Goal: Transaction & Acquisition: Purchase product/service

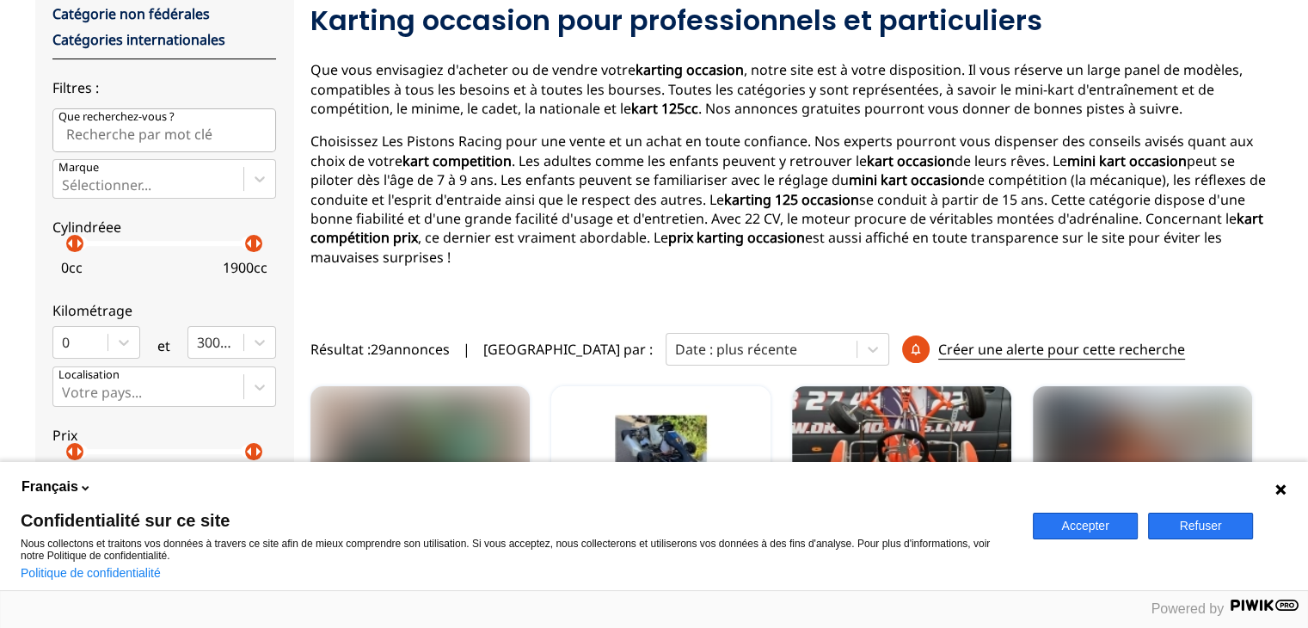
scroll to position [200, 0]
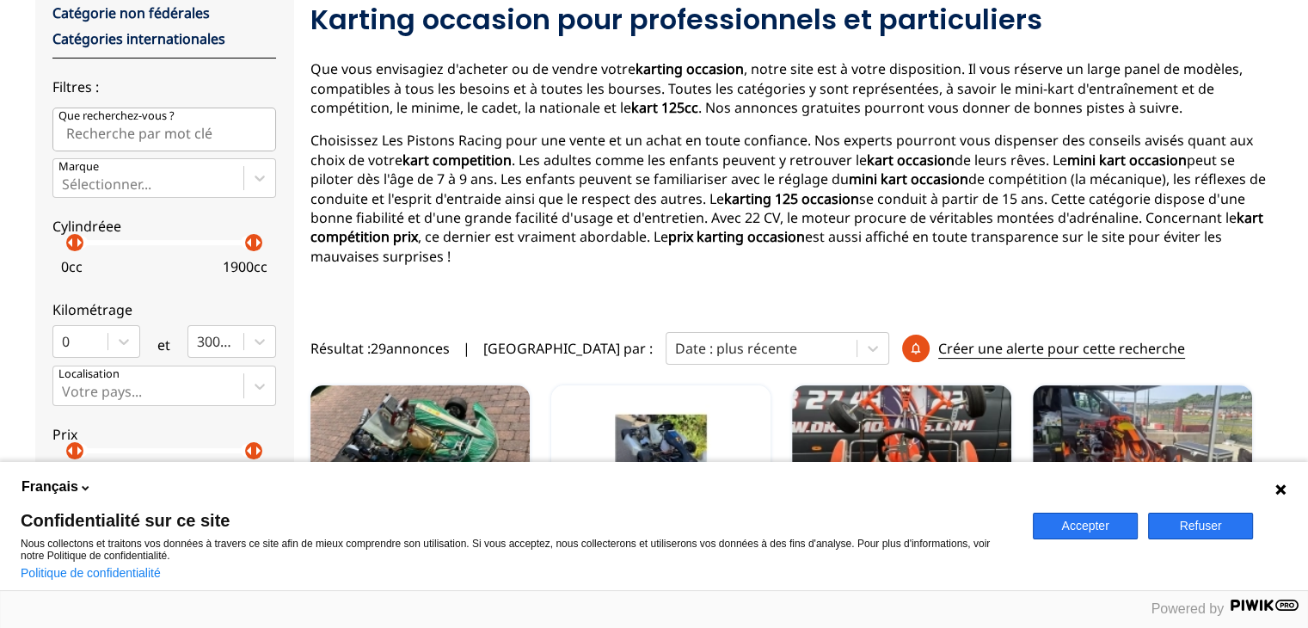
click at [1057, 527] on button "Accepter" at bounding box center [1085, 526] width 105 height 27
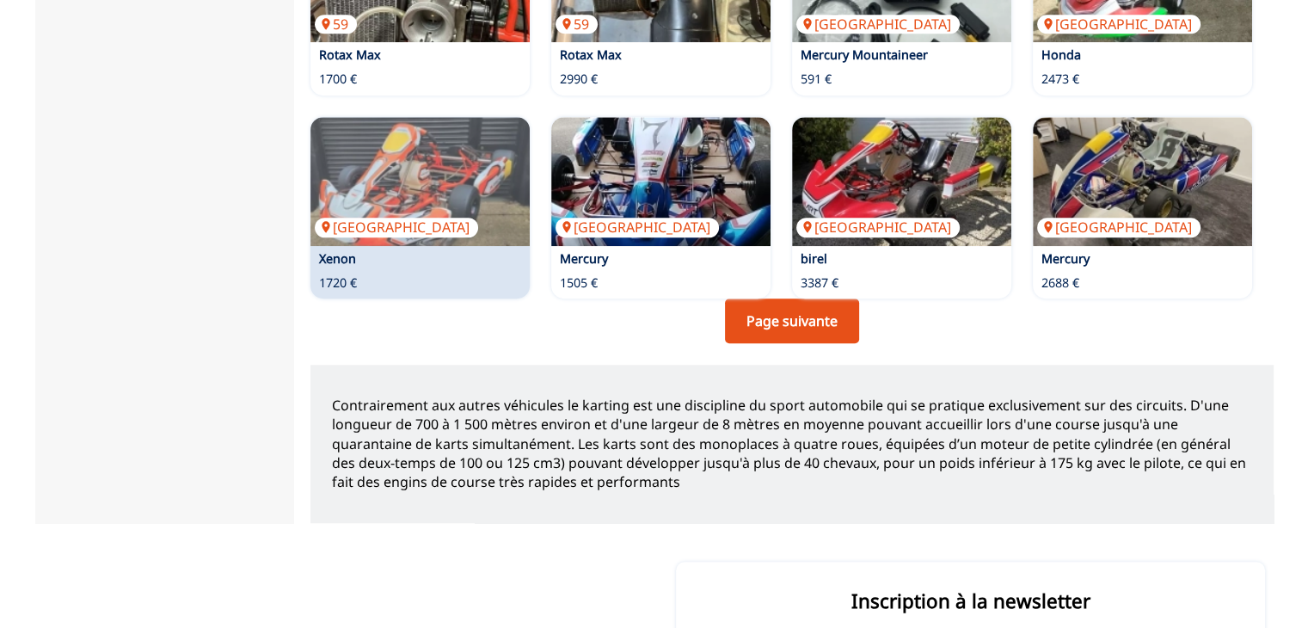
scroll to position [1389, 0]
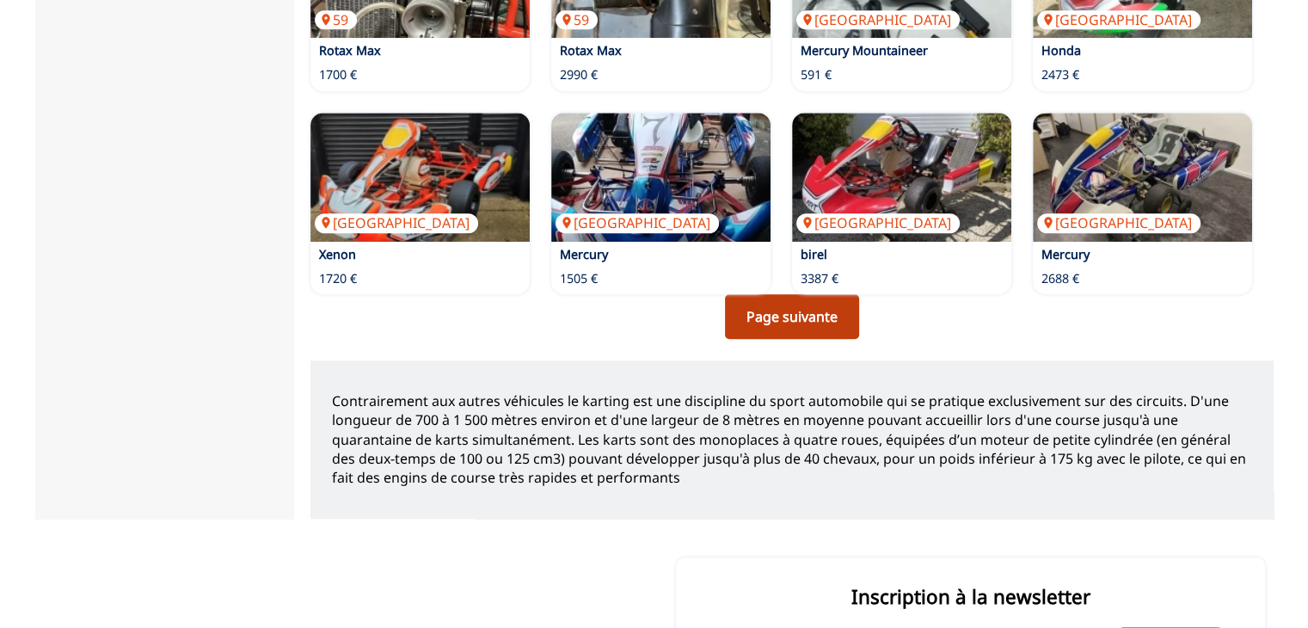
click at [762, 312] on link "Page suivante" at bounding box center [792, 316] width 134 height 45
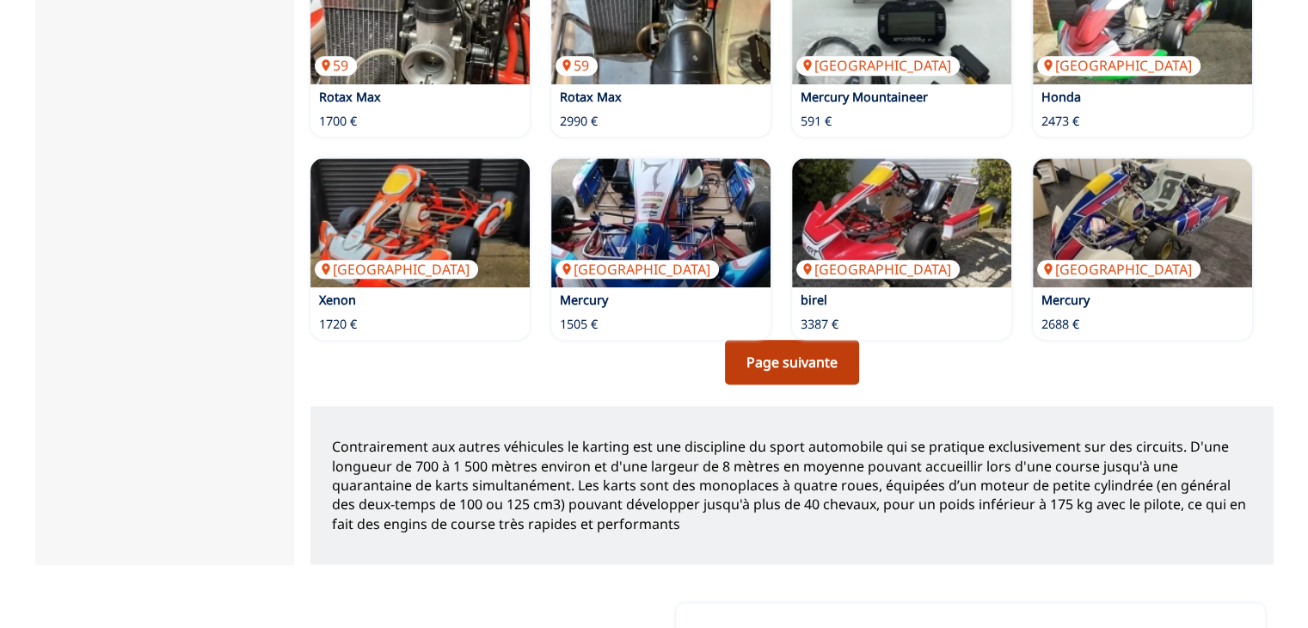
scroll to position [1233, 0]
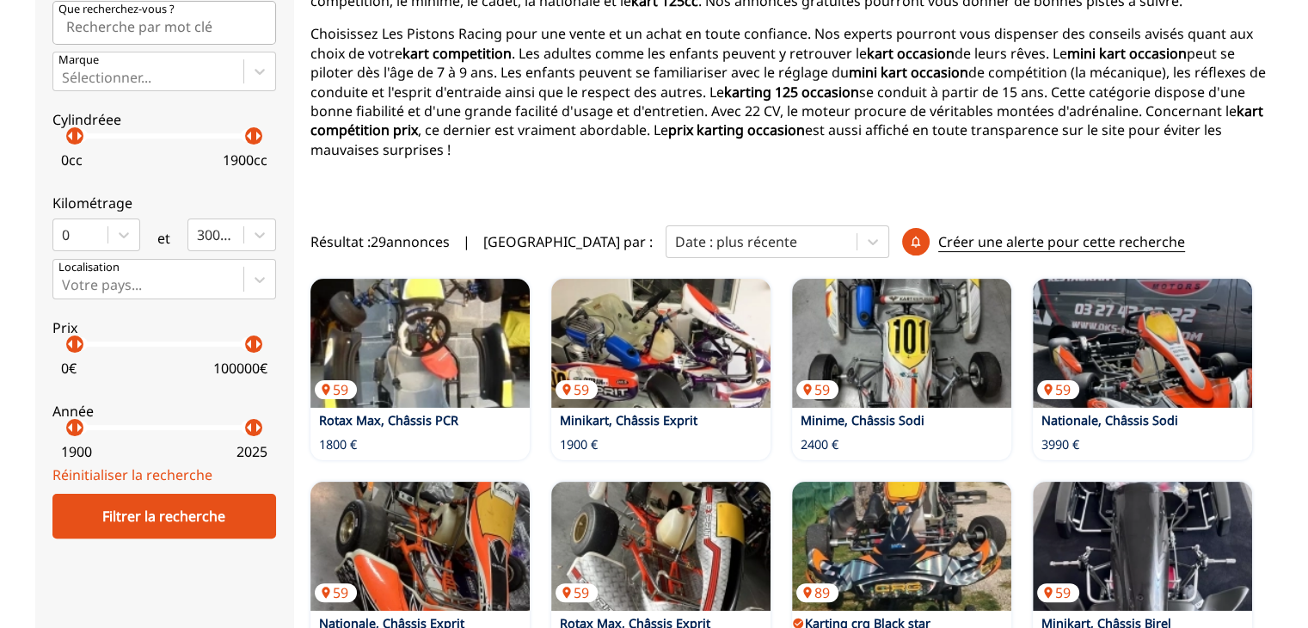
scroll to position [302, 0]
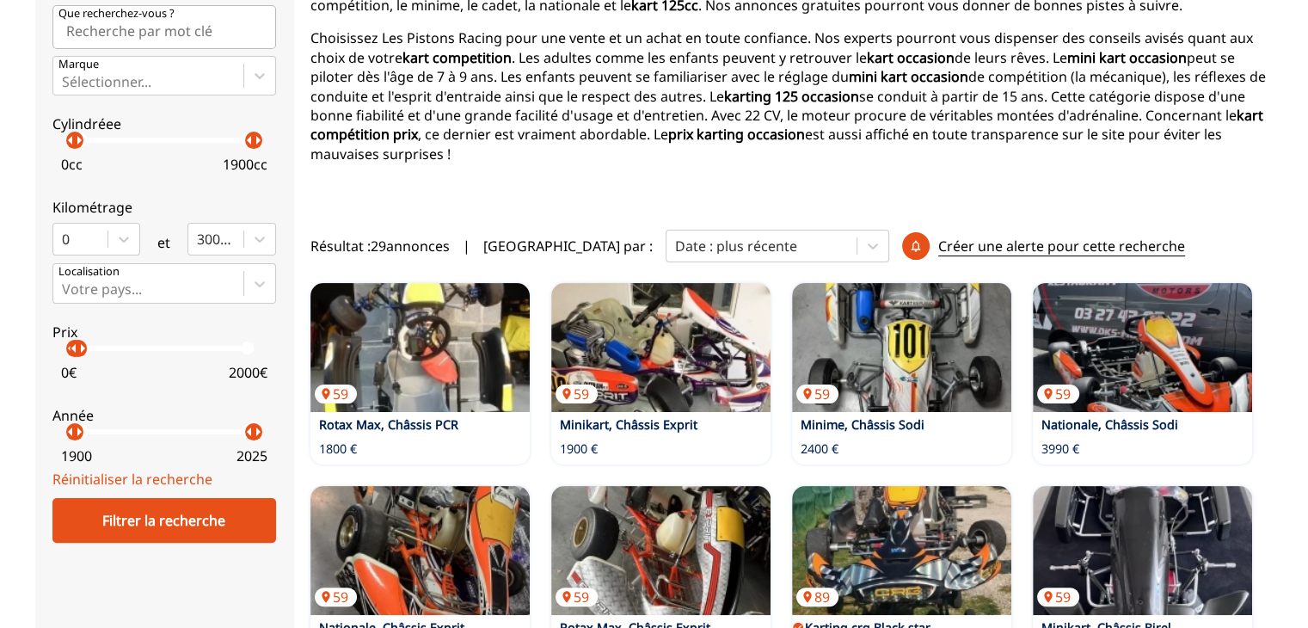
drag, startPoint x: 249, startPoint y: 351, endPoint x: 78, endPoint y: 348, distance: 170.3
click at [78, 348] on p "arrow_right" at bounding box center [82, 348] width 21 height 21
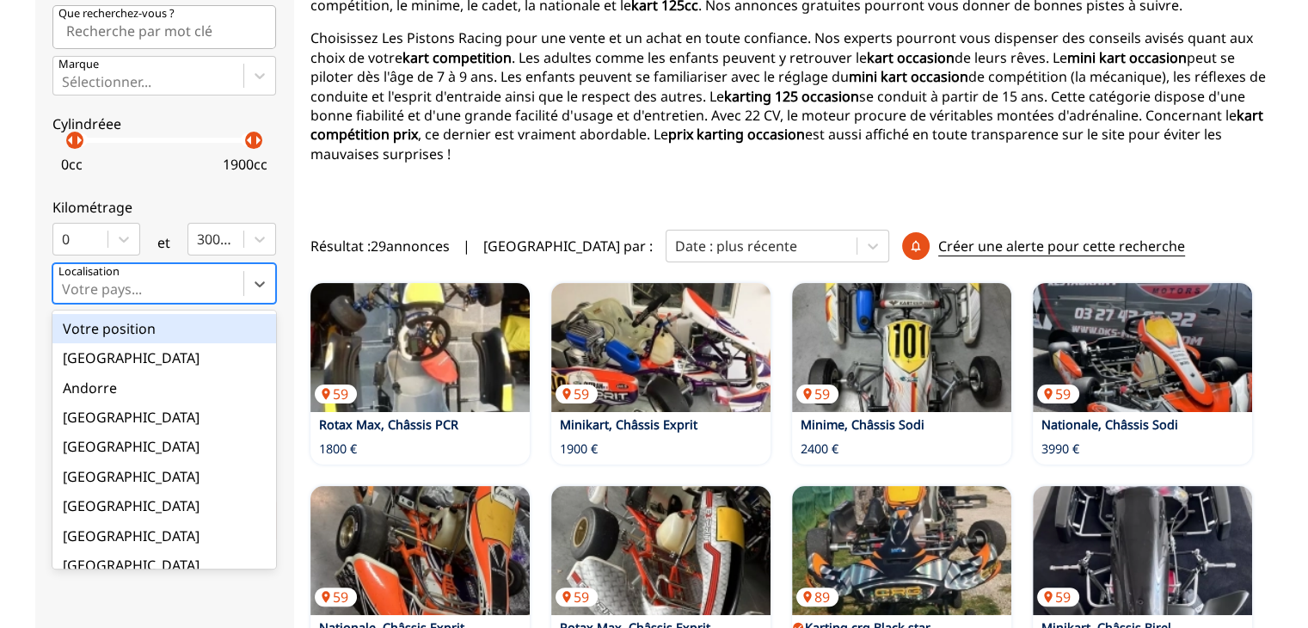
click at [110, 292] on div at bounding box center [148, 289] width 173 height 19
click at [65, 292] on input "option Votre position focused, 1 of 18. 18 results available. Use Up and Down t…" at bounding box center [63, 288] width 3 height 15
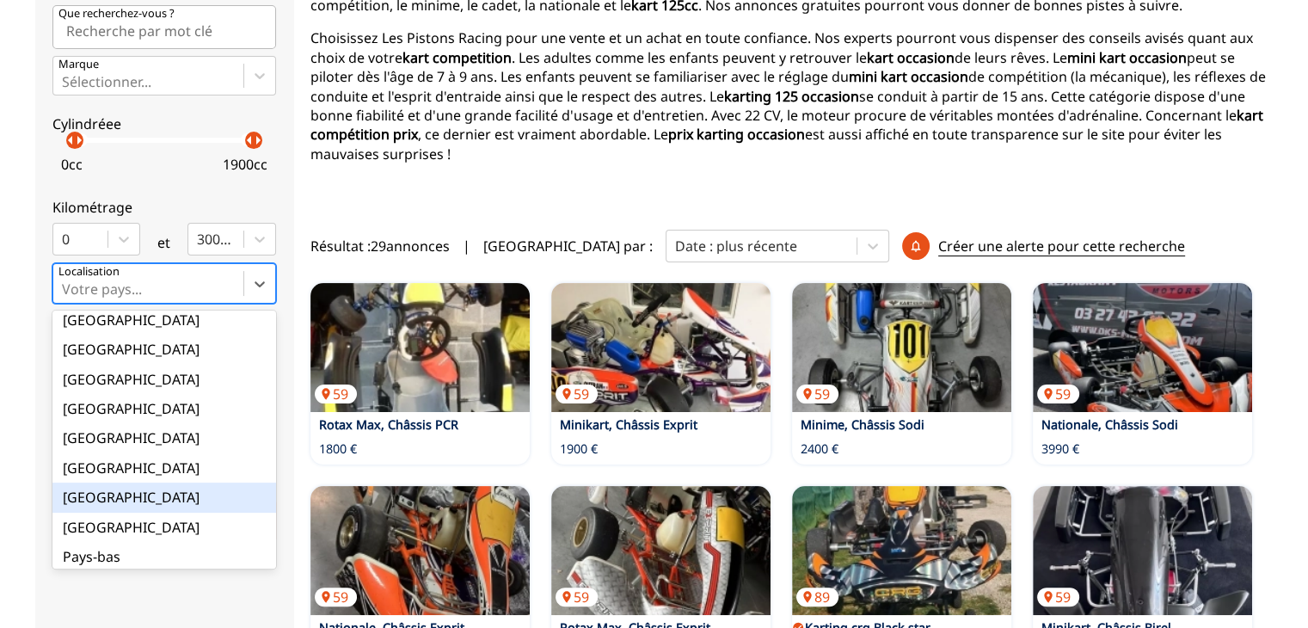
scroll to position [148, 0]
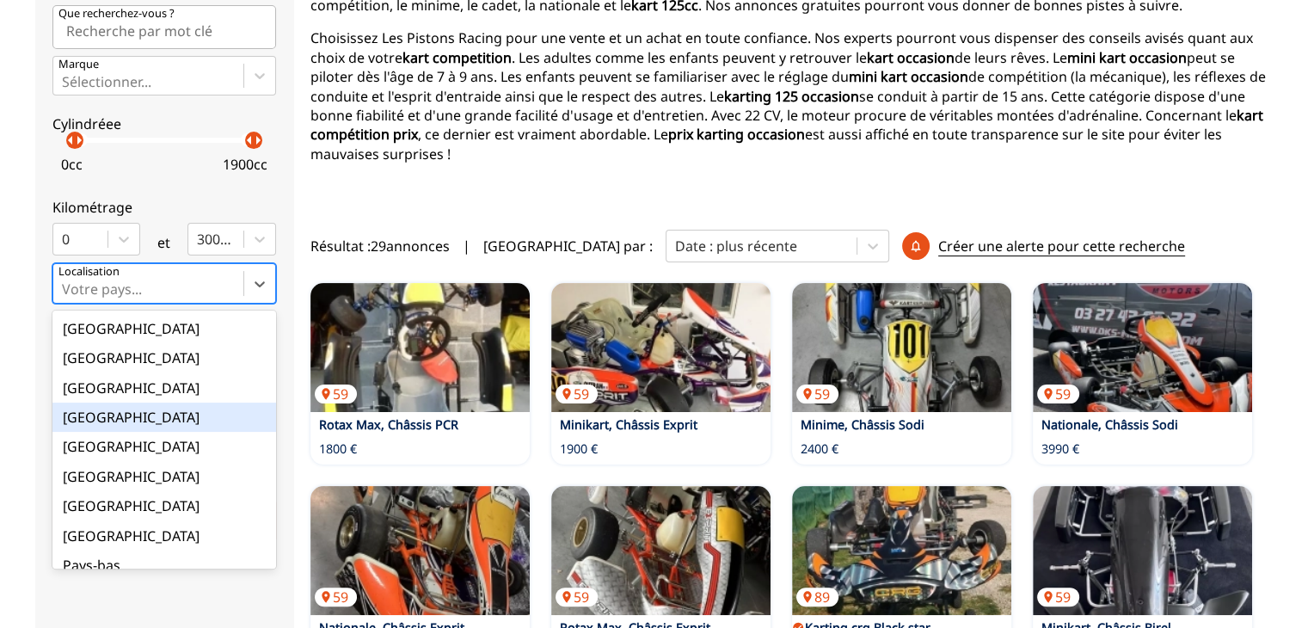
click at [101, 424] on div "France" at bounding box center [164, 416] width 224 height 29
click at [65, 297] on input "option France focused, 9 of 18. 18 results available. Use Up and Down to choose…" at bounding box center [63, 288] width 3 height 15
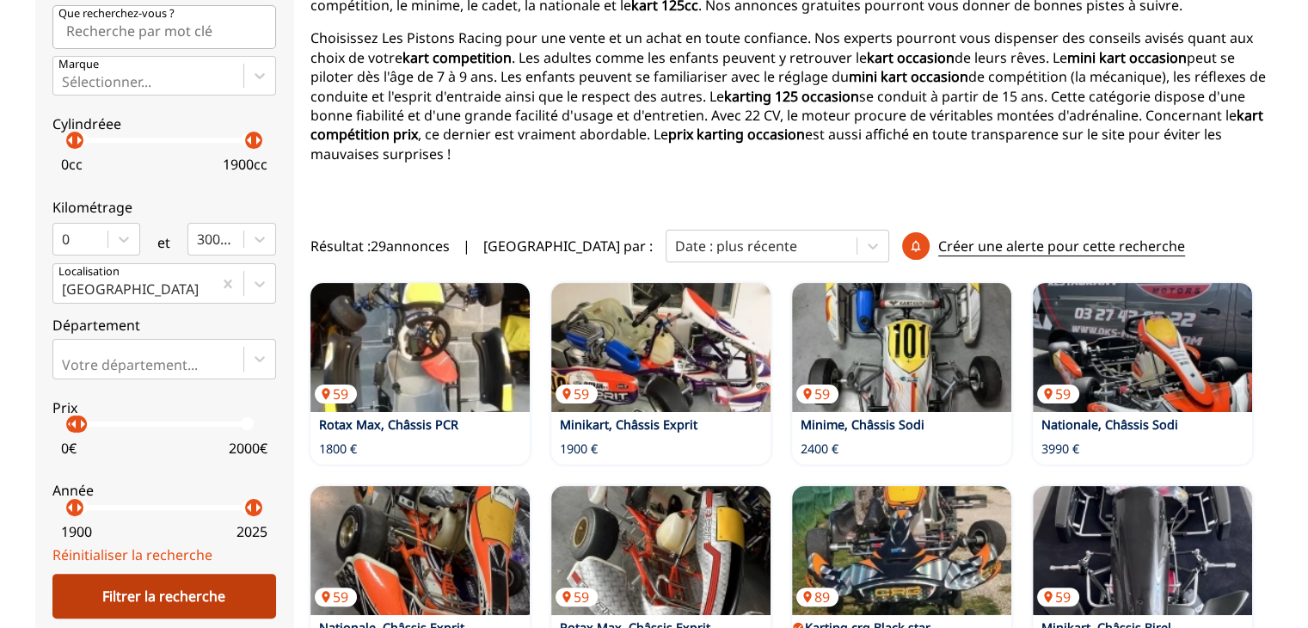
click at [144, 584] on div "Filtrer la recherche" at bounding box center [164, 596] width 224 height 45
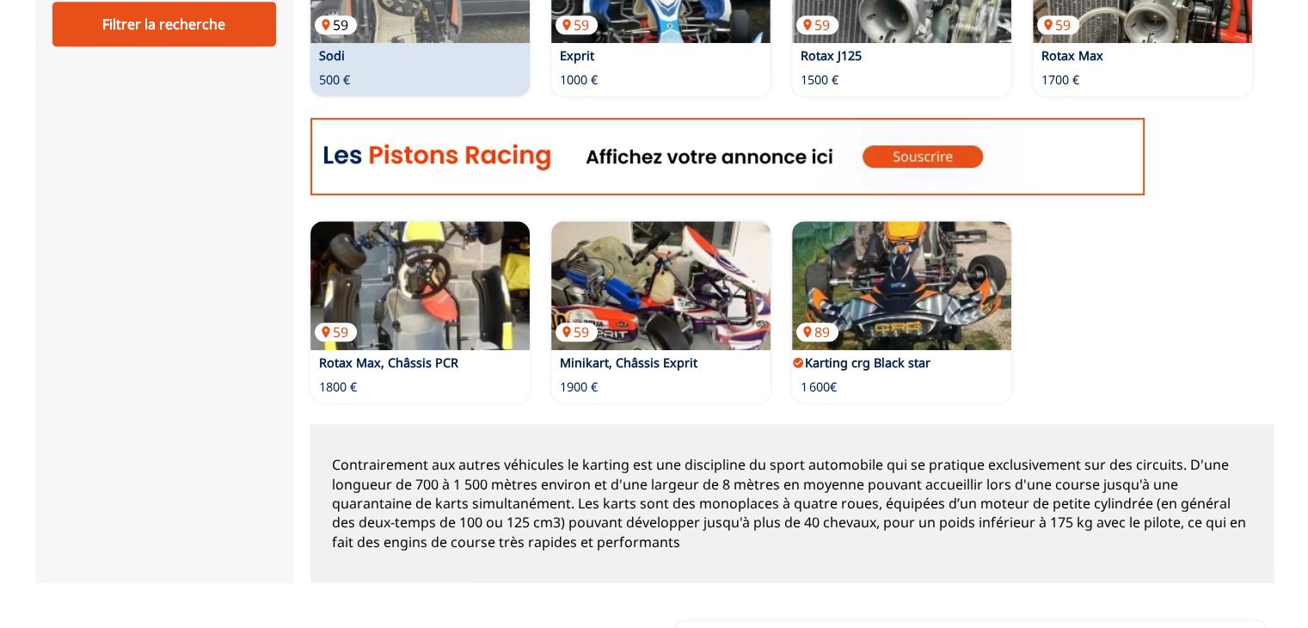
scroll to position [876, 0]
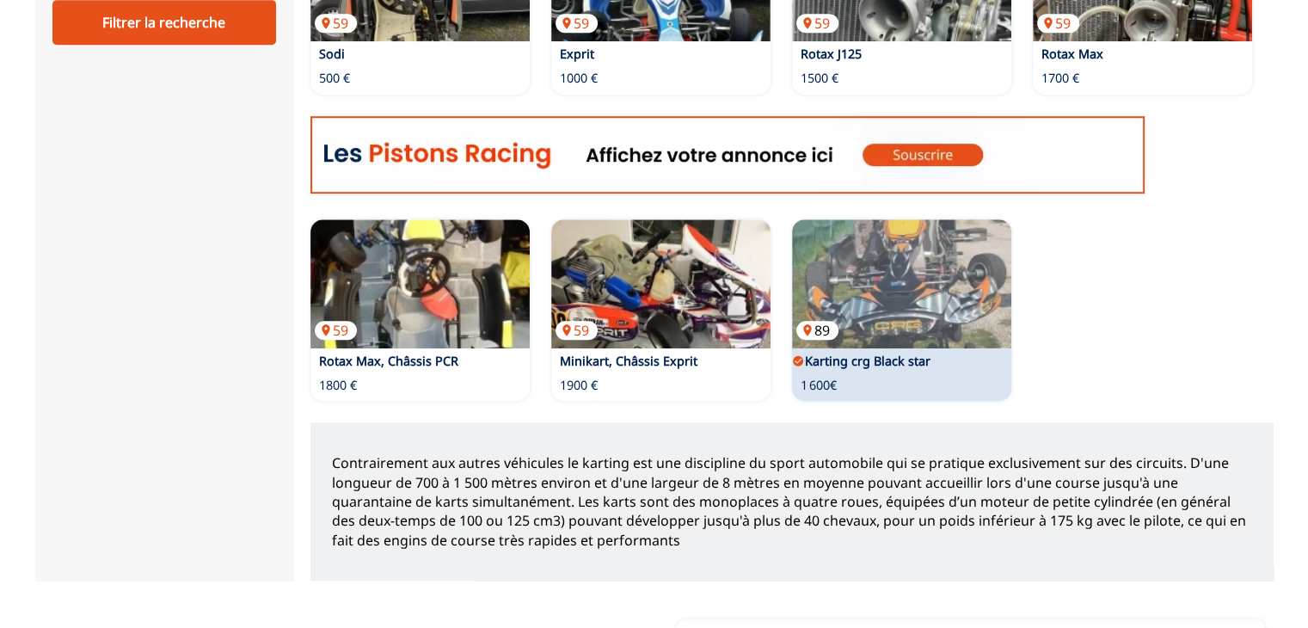
click at [934, 304] on img at bounding box center [901, 283] width 219 height 129
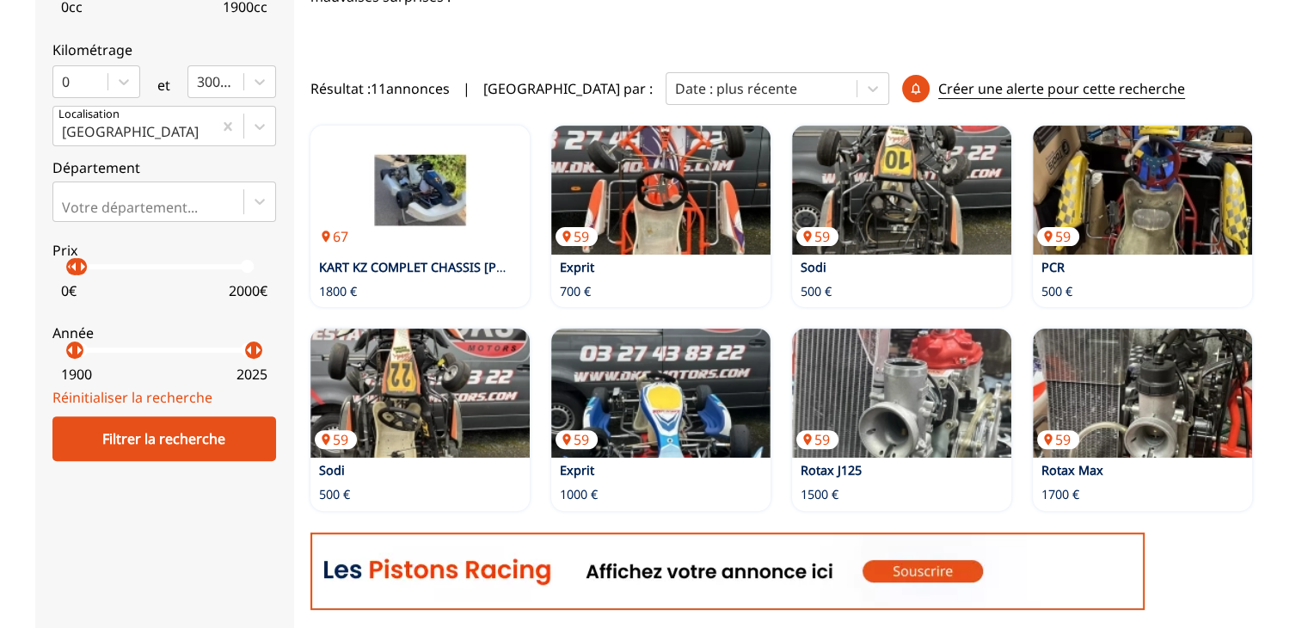
scroll to position [0, 0]
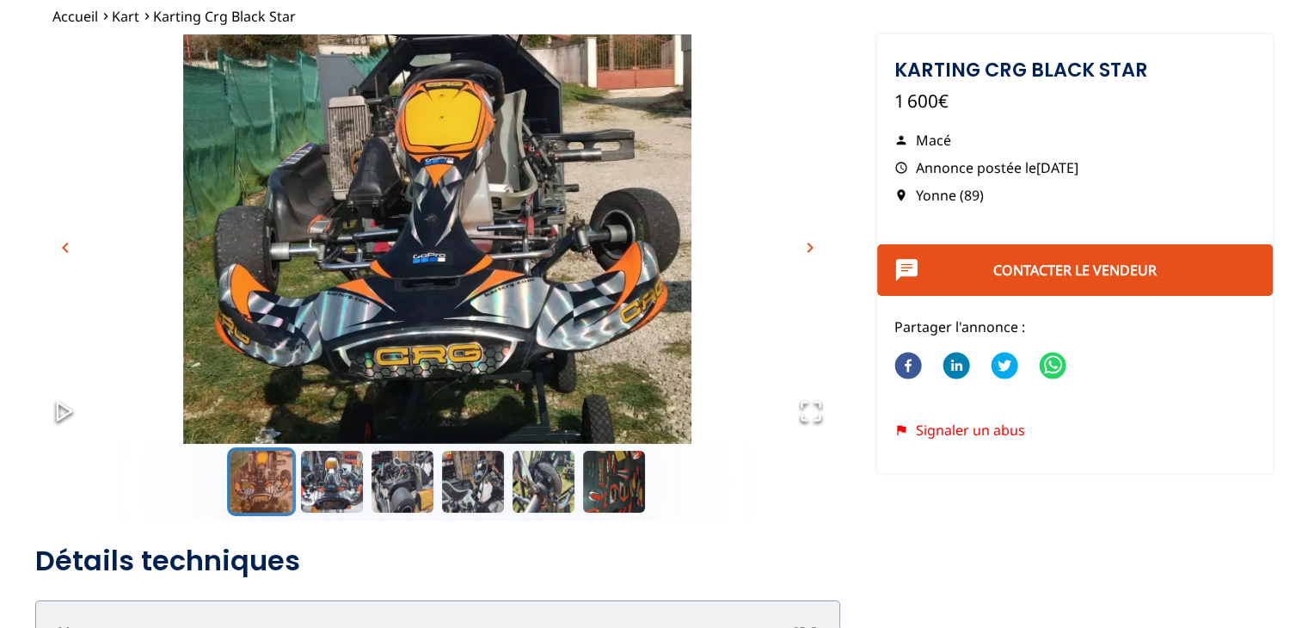
scroll to position [114, 0]
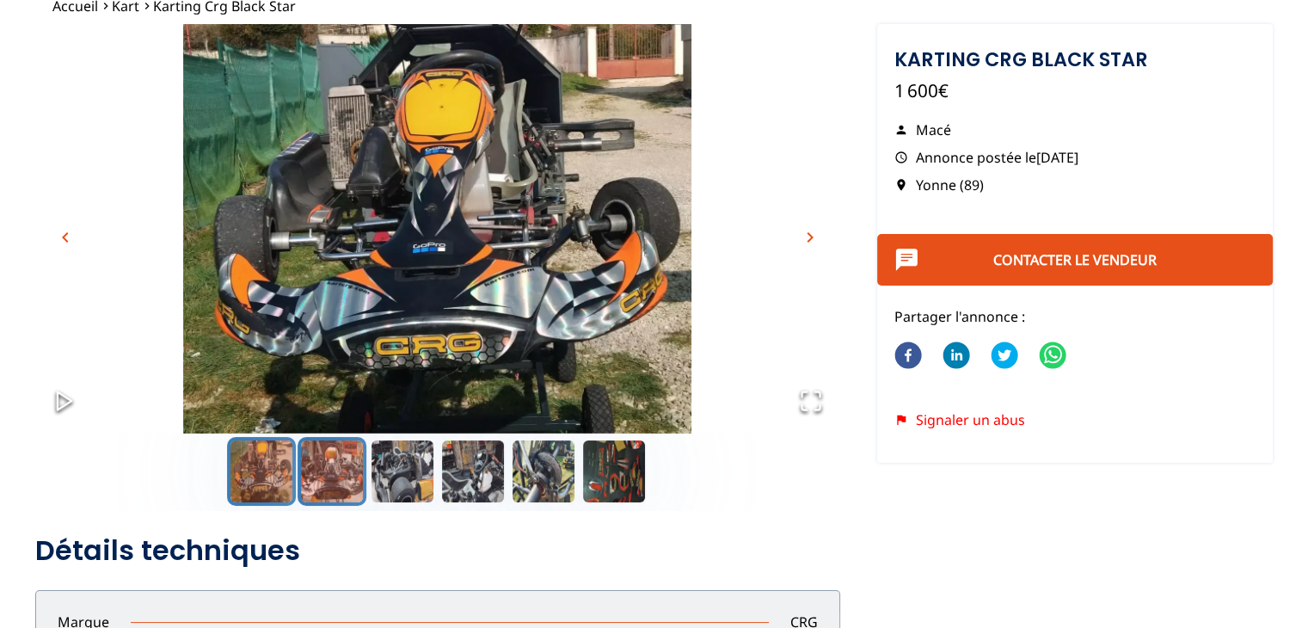
click at [336, 468] on button "Go to Slide 2" at bounding box center [332, 471] width 69 height 69
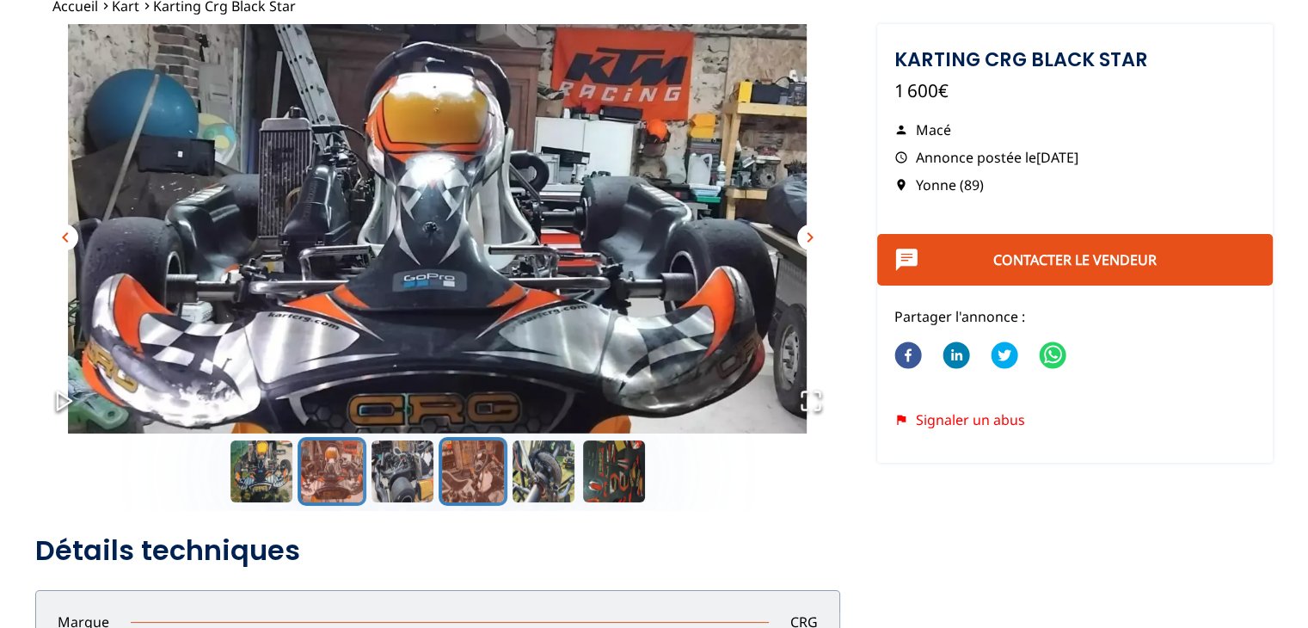
click at [461, 475] on button "Go to Slide 4" at bounding box center [473, 471] width 69 height 69
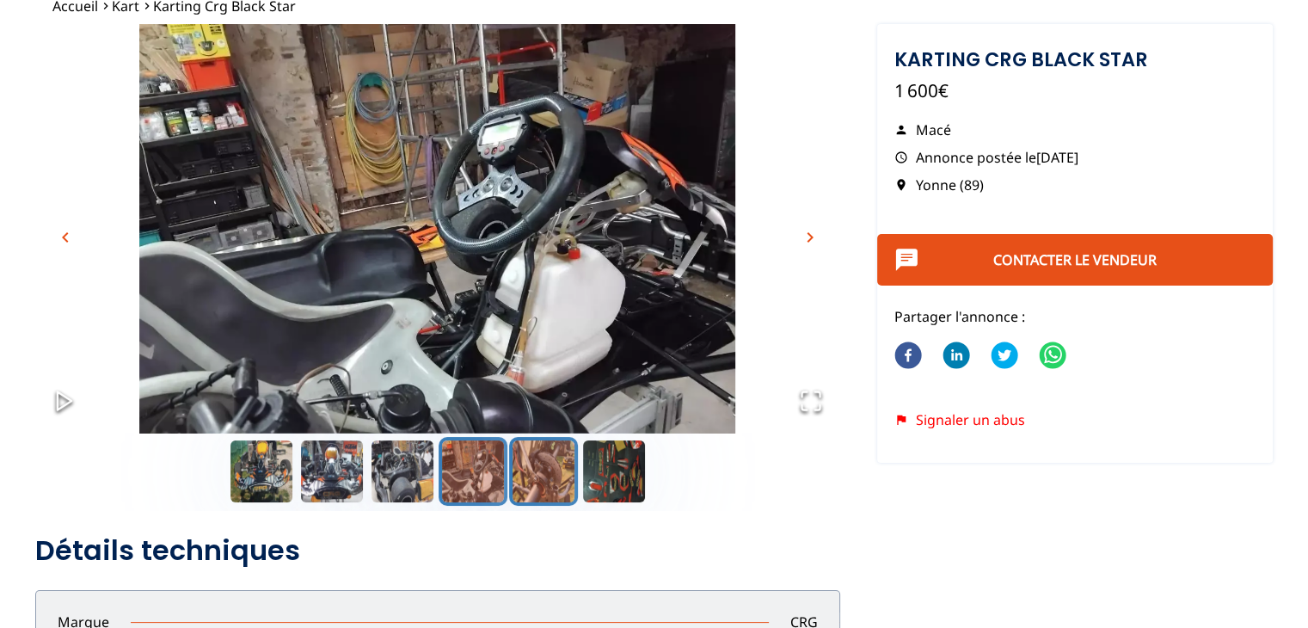
click at [549, 479] on button "Go to Slide 5" at bounding box center [543, 471] width 69 height 69
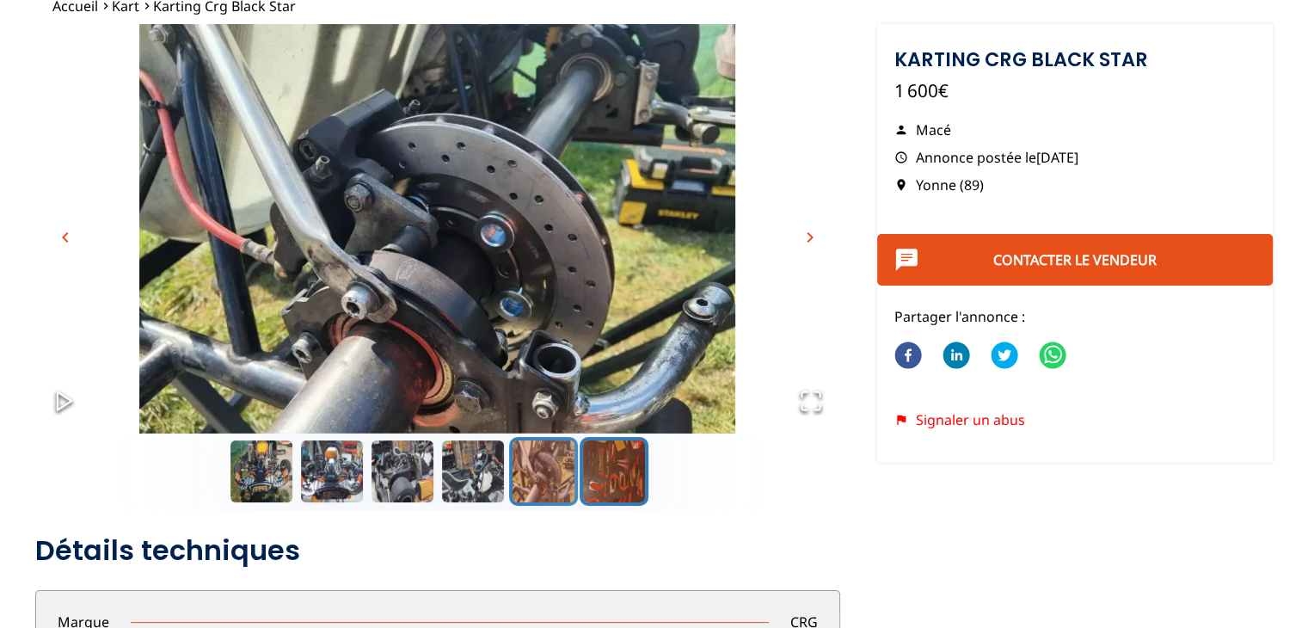
click at [603, 473] on button "Go to Slide 6" at bounding box center [614, 471] width 69 height 69
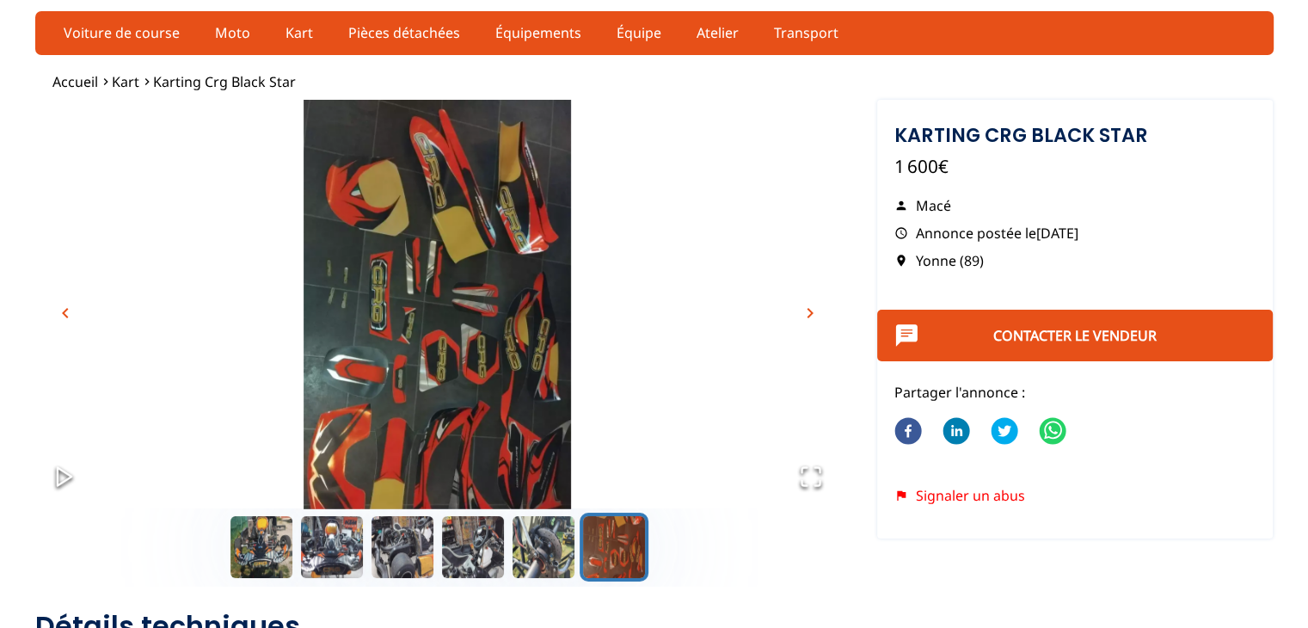
scroll to position [0, 0]
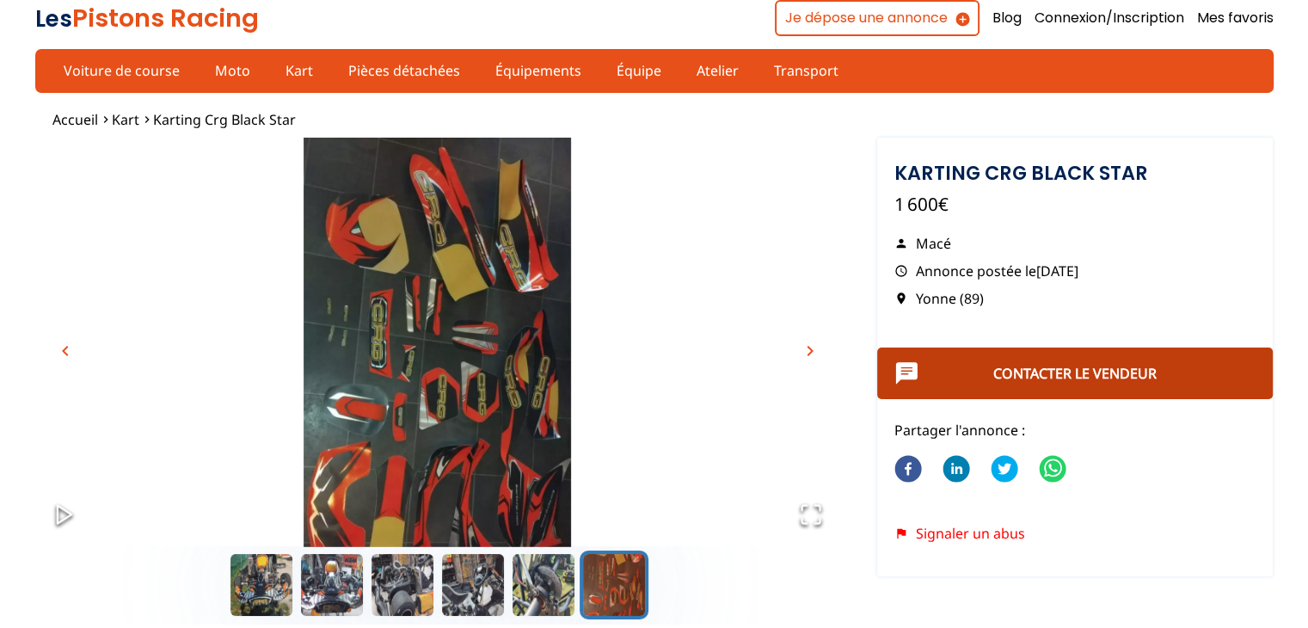
click at [953, 369] on button "Contacter le vendeur" at bounding box center [1075, 373] width 396 height 52
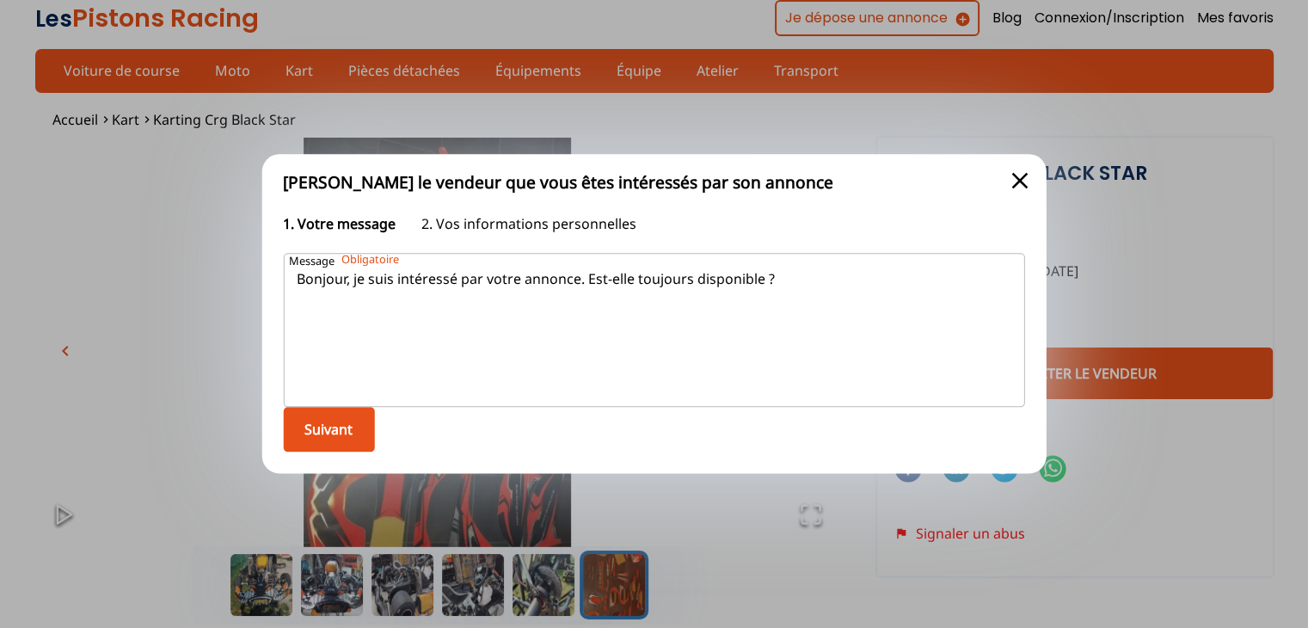
click at [812, 298] on textarea "Bonjour, je suis intéressé par votre annonce. Est-elle toujours disponible ?" at bounding box center [654, 331] width 742 height 154
type textarea "Bonjour votre karting est-il toujours disponible ?"
click at [347, 421] on button "Suivant" at bounding box center [328, 430] width 91 height 45
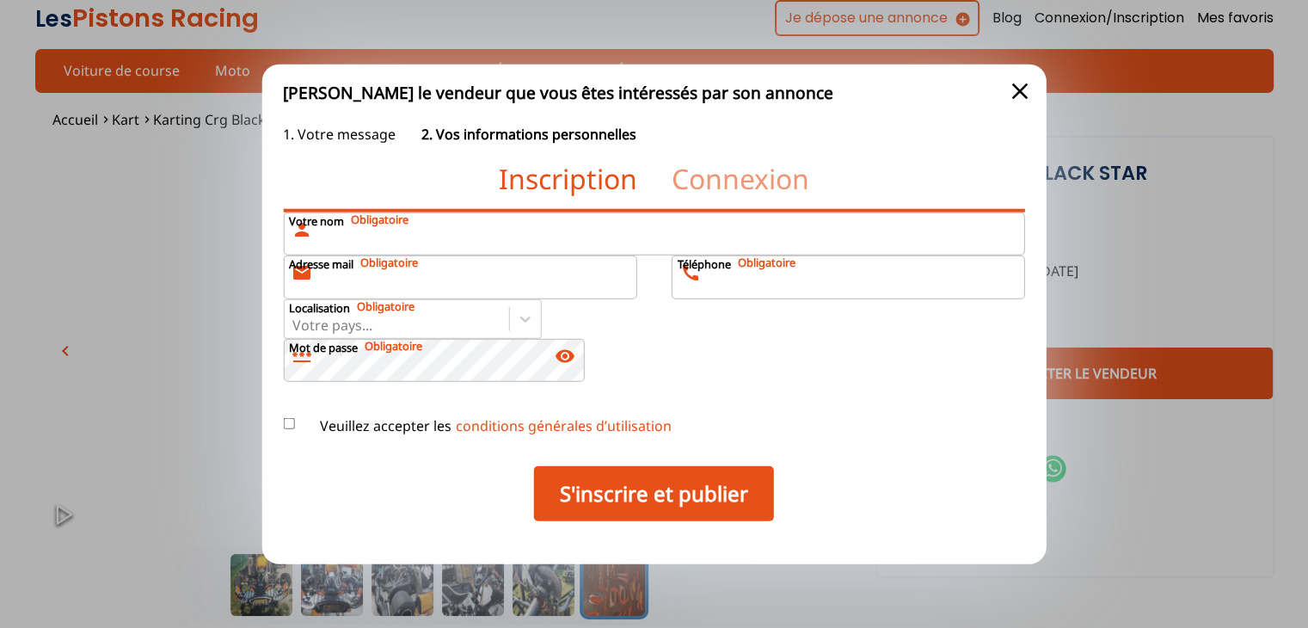
click at [351, 247] on input "Votre nom person" at bounding box center [654, 233] width 742 height 43
type input "ROCHA DA CONCEICAO"
click at [240, 291] on div at bounding box center [654, 314] width 1308 height 628
click at [425, 273] on input "Adresse mail mail" at bounding box center [459, 276] width 353 height 43
type input "[EMAIL_ADDRESS][DOMAIN_NAME]"
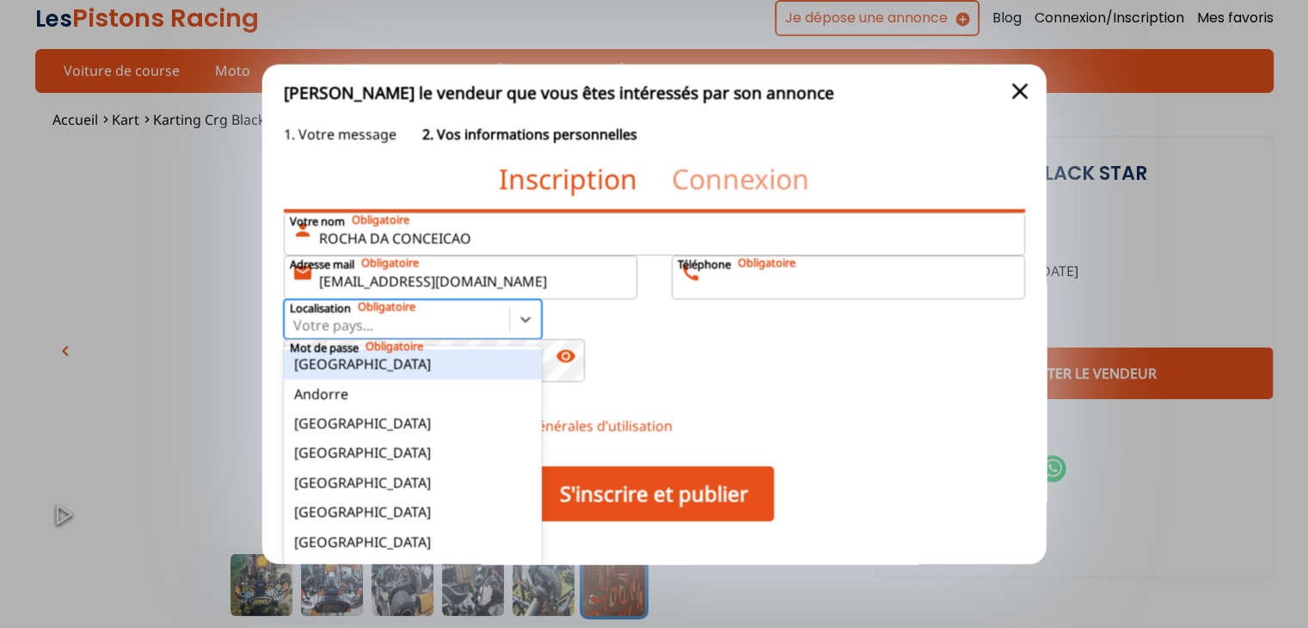
click at [381, 321] on div at bounding box center [395, 325] width 207 height 19
click at [296, 321] on input "option [GEOGRAPHIC_DATA] focused, 1 of 17. 17 results available. Use Up and Dow…" at bounding box center [293, 324] width 3 height 15
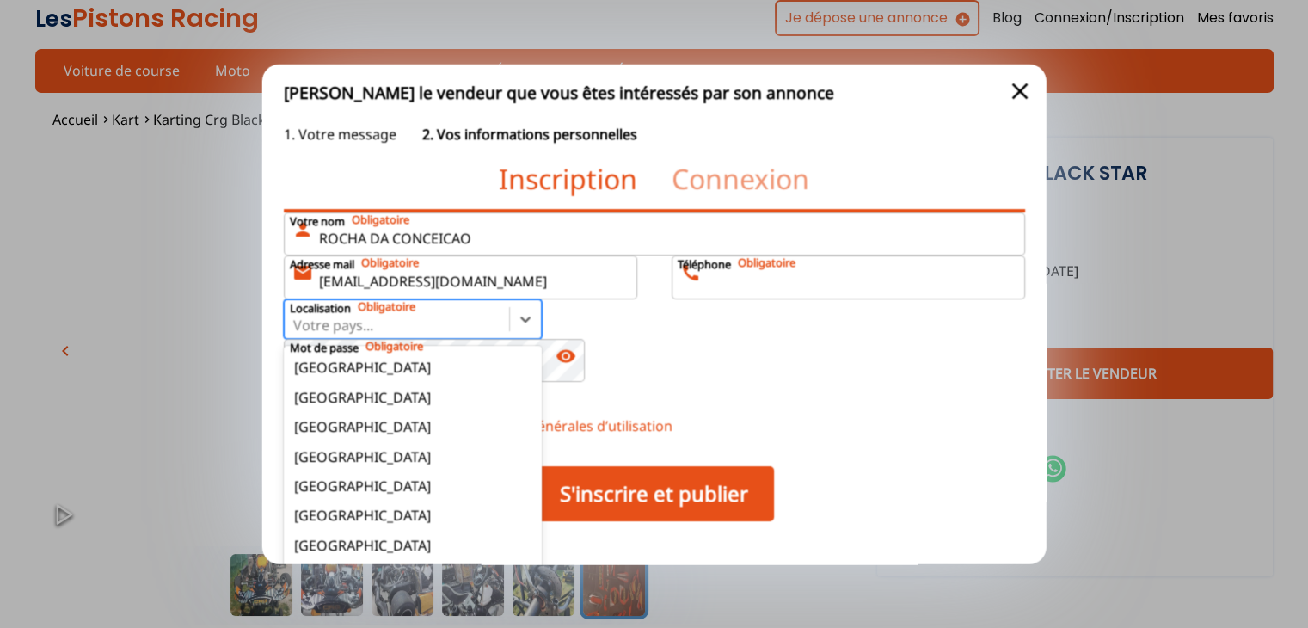
scroll to position [87, 0]
click at [320, 482] on div "[GEOGRAPHIC_DATA]" at bounding box center [412, 484] width 258 height 29
click at [296, 333] on input "option France focused, 8 of 17. 17 results available. Use Up and Down to choose…" at bounding box center [293, 324] width 3 height 15
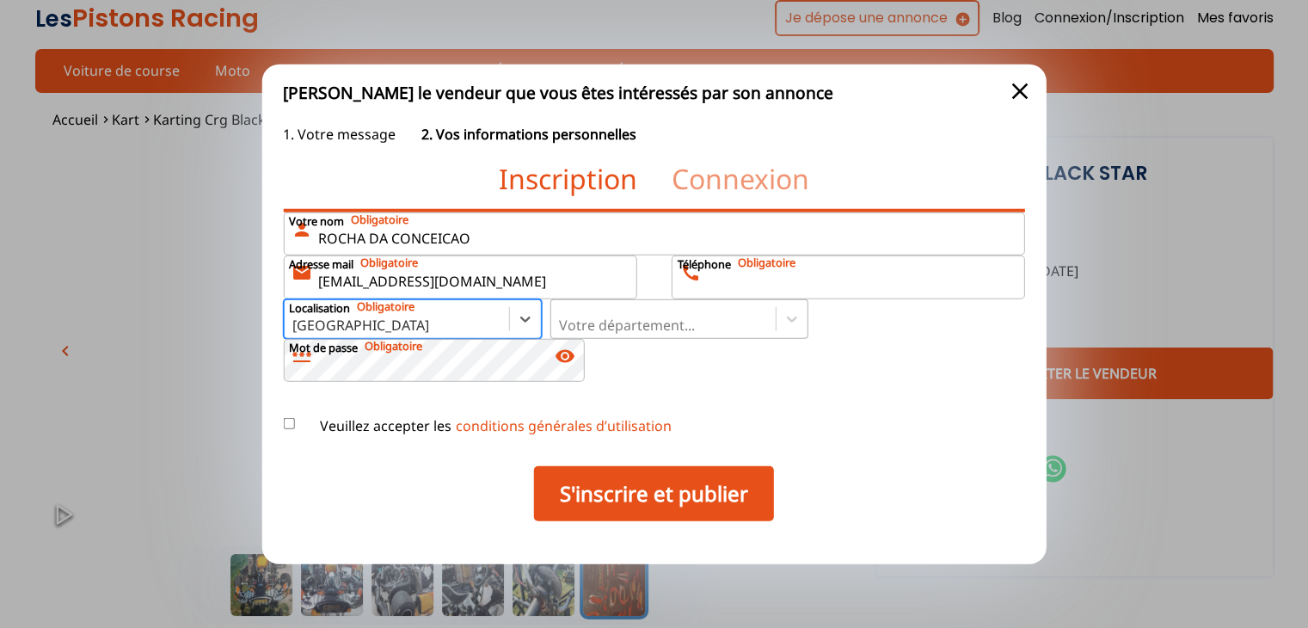
click at [618, 319] on div at bounding box center [662, 325] width 207 height 19
click at [562, 319] on input "Votre département..." at bounding box center [560, 324] width 3 height 15
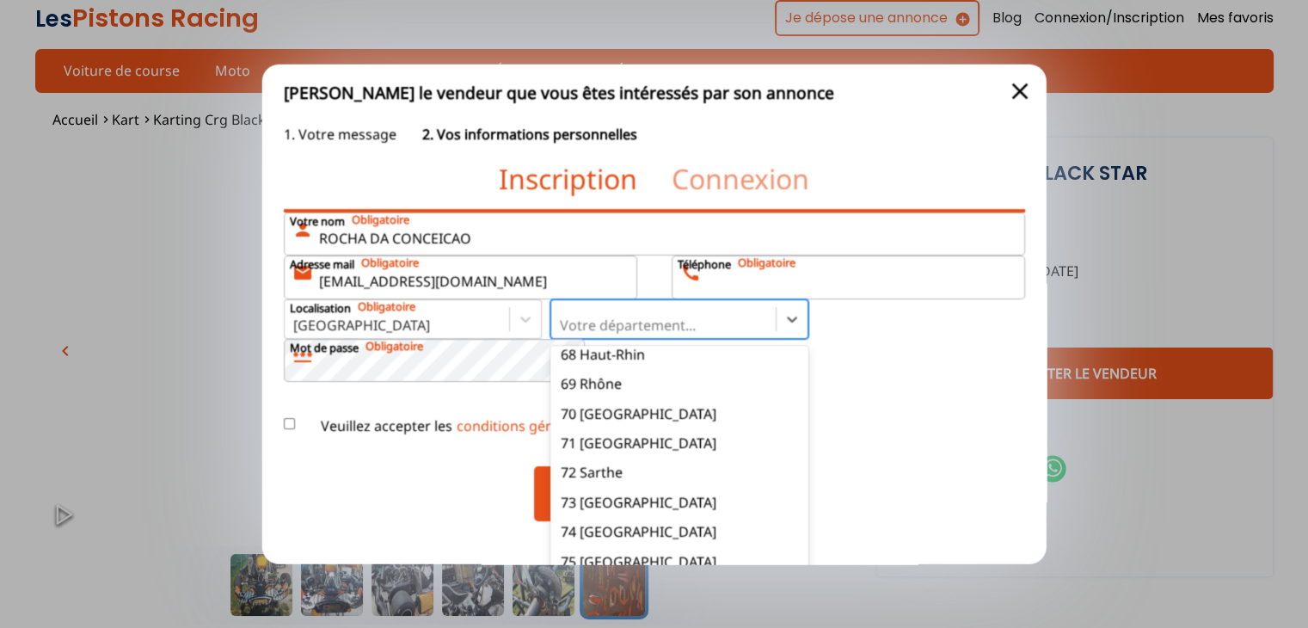
scroll to position [2047, 0]
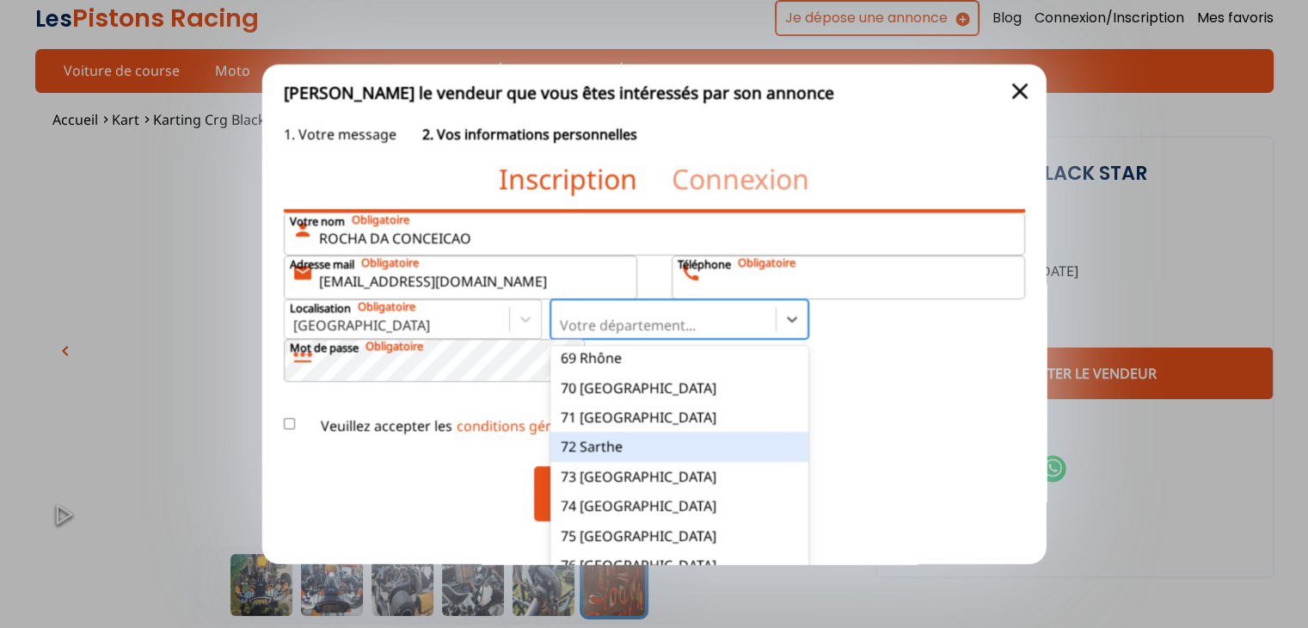
click at [614, 454] on div "72 Sarthe" at bounding box center [679, 446] width 258 height 29
click at [562, 333] on input "option 72 Sarthe focused, 73 of 101. 101 results available. Use Up and Down to …" at bounding box center [560, 324] width 3 height 15
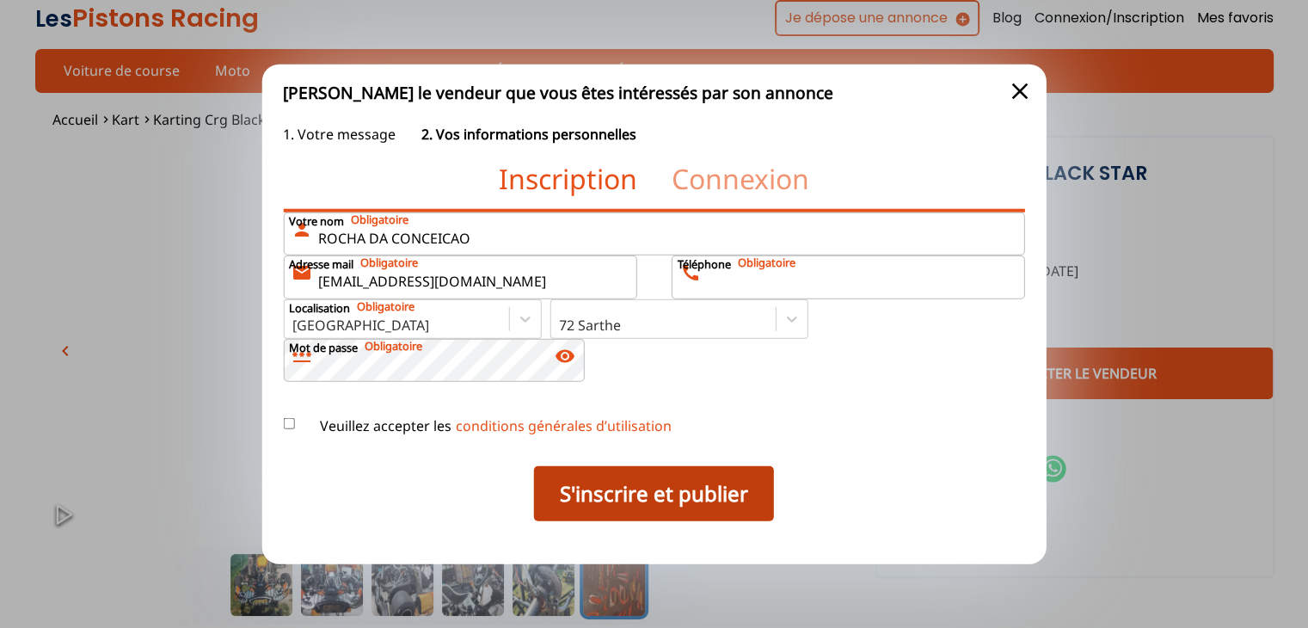
click at [583, 472] on button "S'inscrire et publier" at bounding box center [654, 492] width 240 height 55
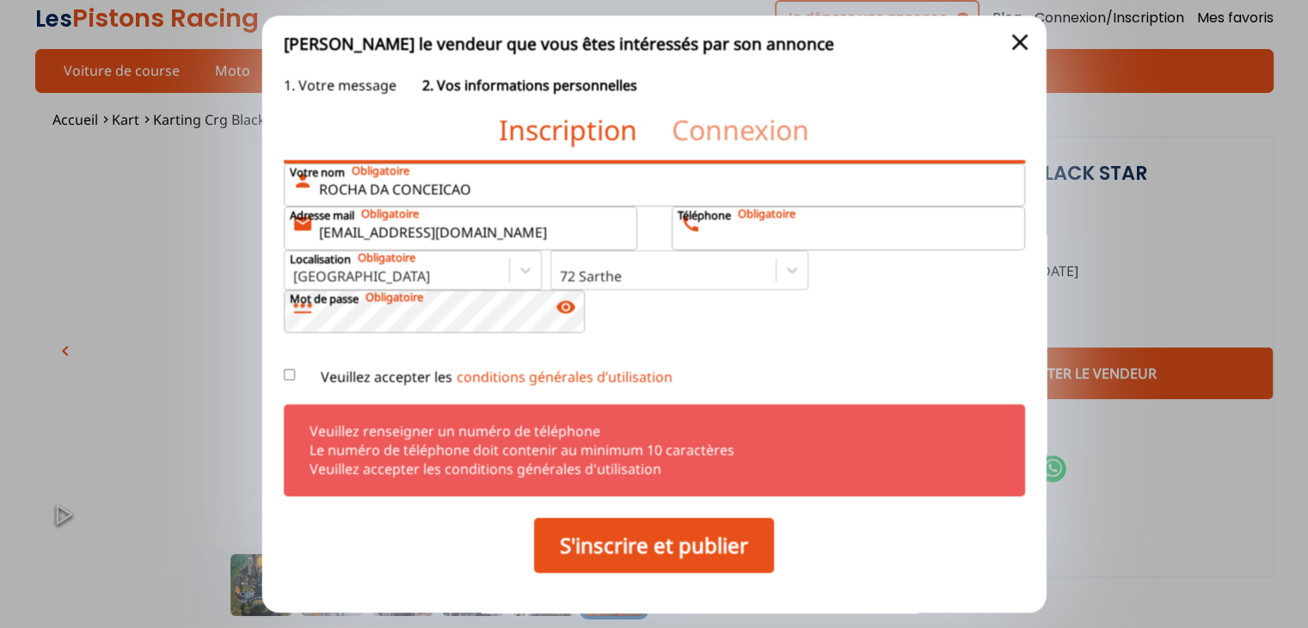
click at [725, 227] on input "Téléphone call" at bounding box center [848, 228] width 353 height 43
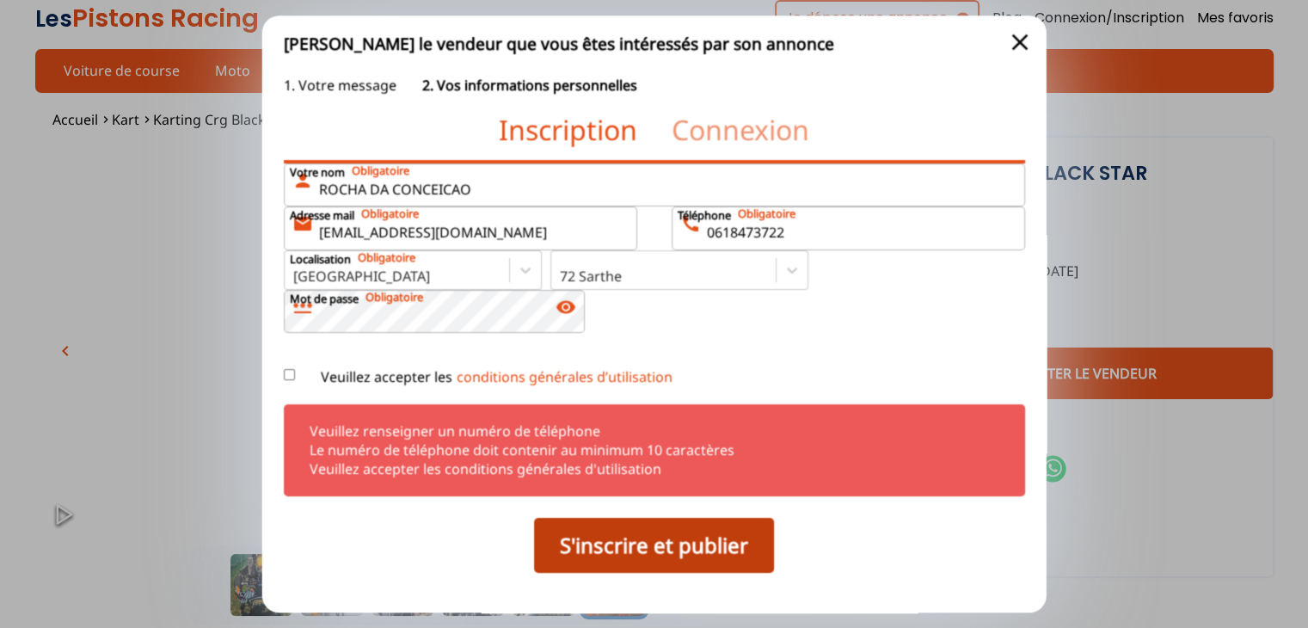
type input "0618473722"
click at [571, 564] on button "S'inscrire et publier" at bounding box center [654, 545] width 240 height 55
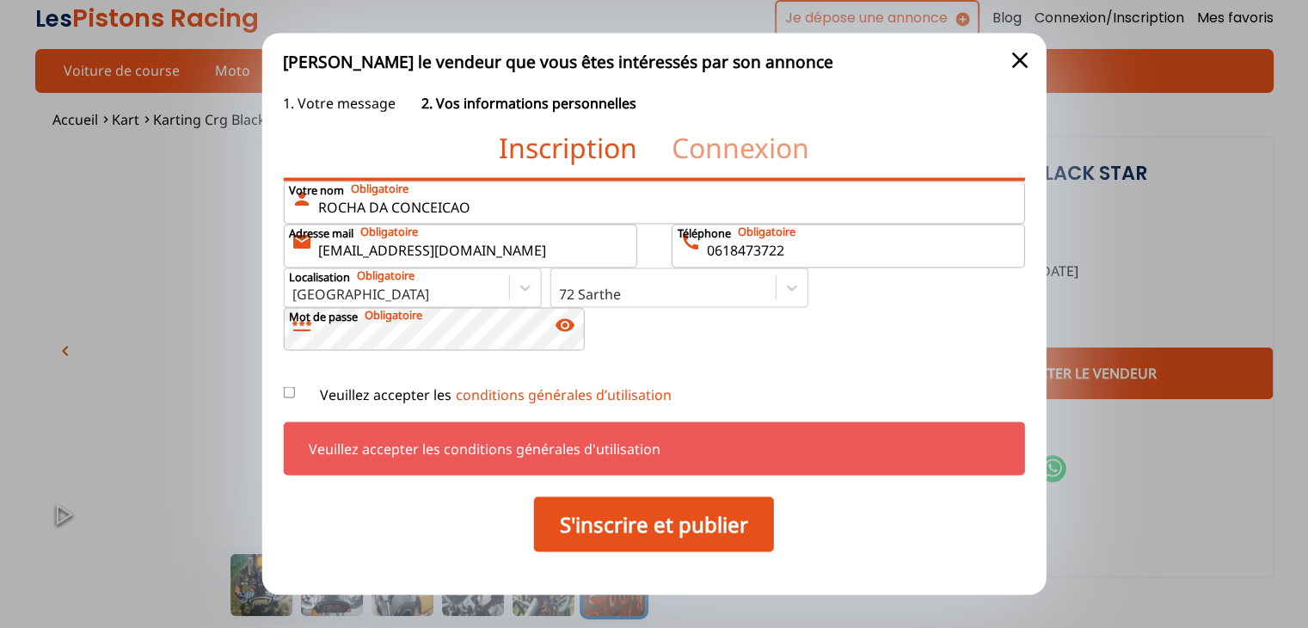
click at [284, 392] on input "Veuillez accepter les conditions générales d’utilisation" at bounding box center [288, 392] width 11 height 11
checkbox input "true"
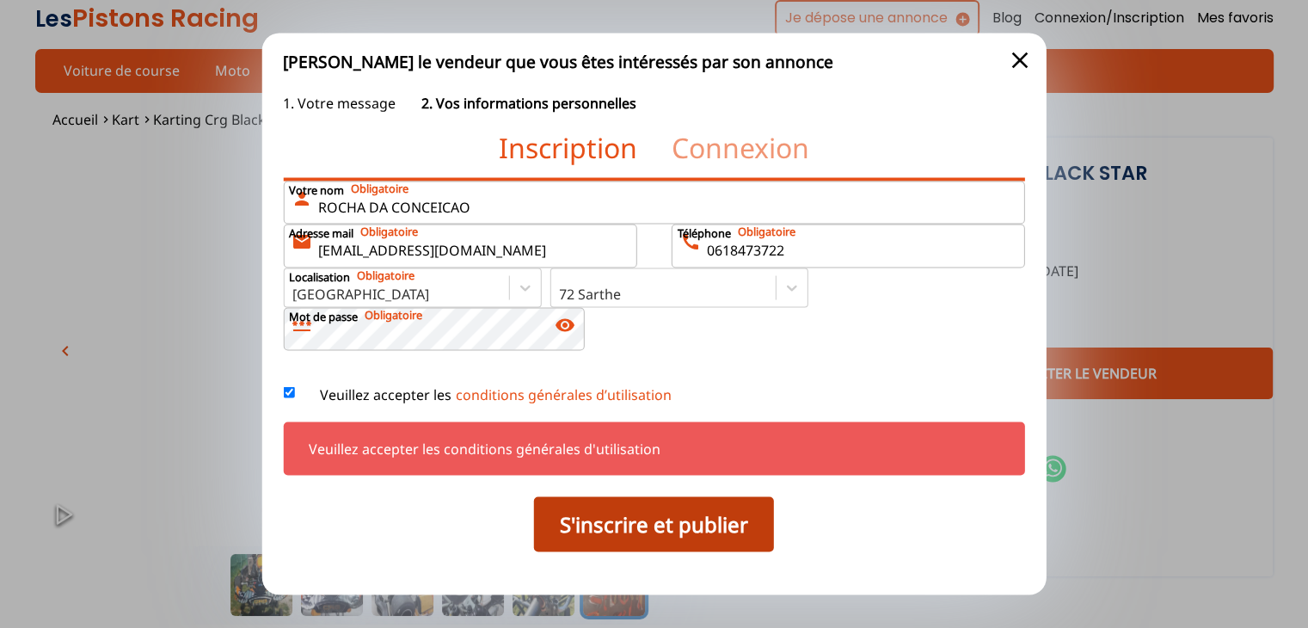
click at [588, 524] on button "S'inscrire et publier" at bounding box center [654, 524] width 240 height 55
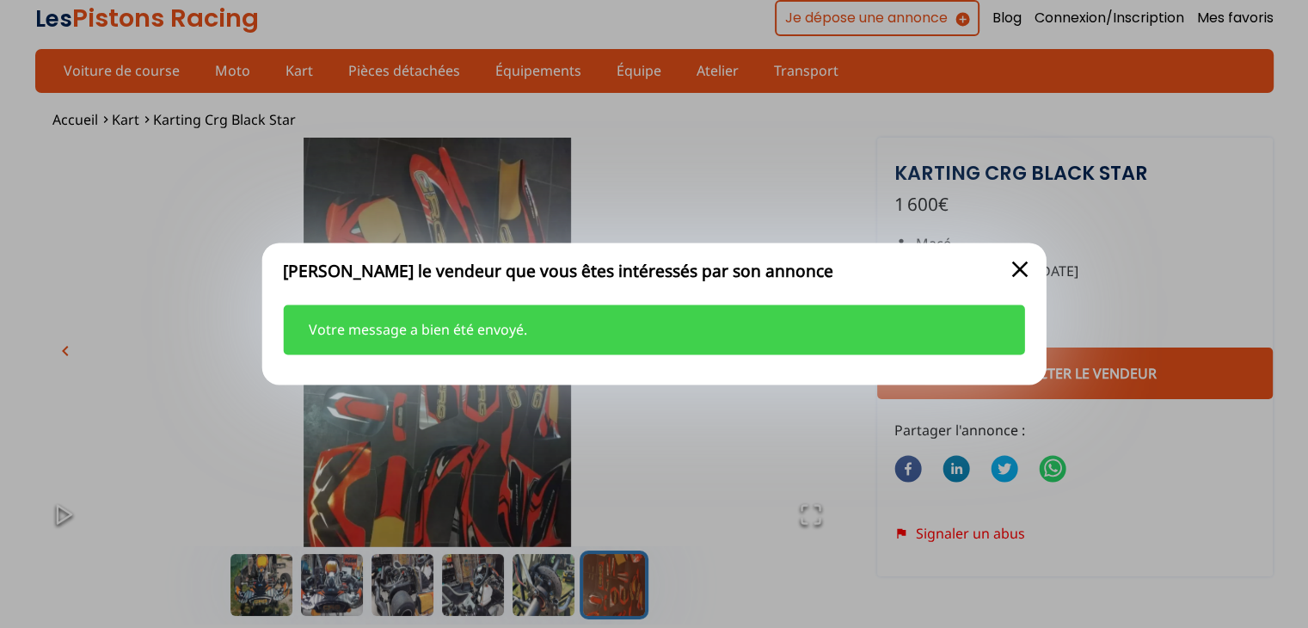
click at [259, 577] on div at bounding box center [654, 314] width 1308 height 628
click at [1032, 268] on span "close" at bounding box center [1020, 269] width 28 height 28
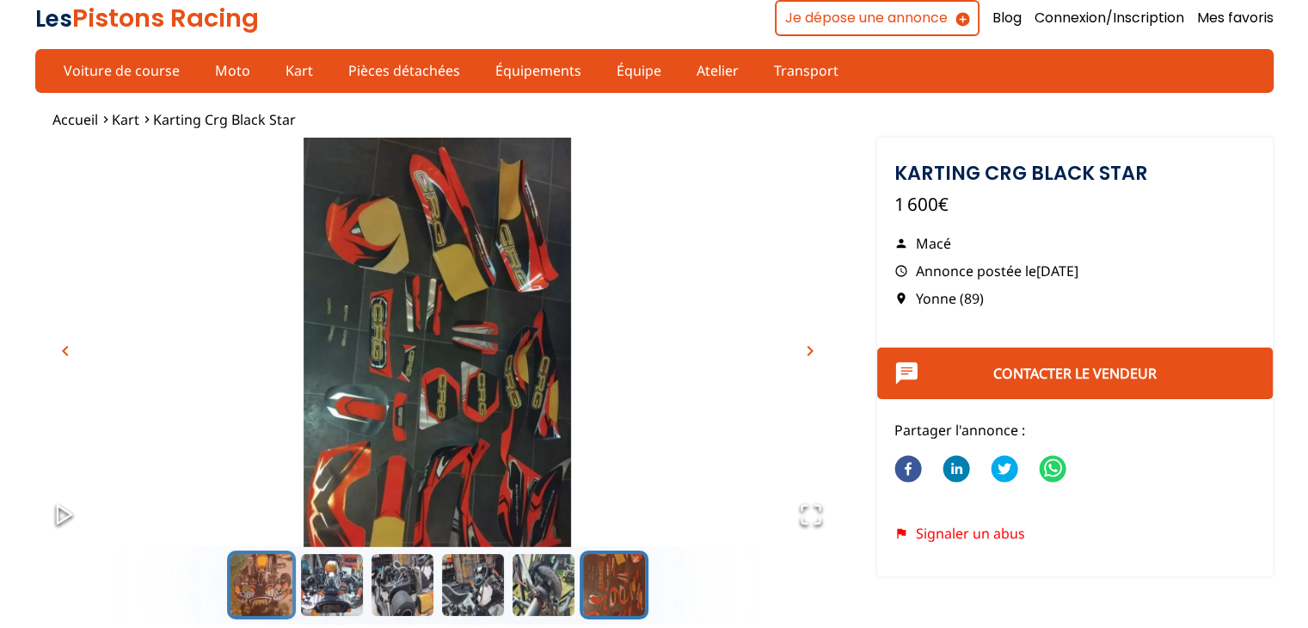
click at [245, 588] on button "Go to Slide 1" at bounding box center [261, 584] width 69 height 69
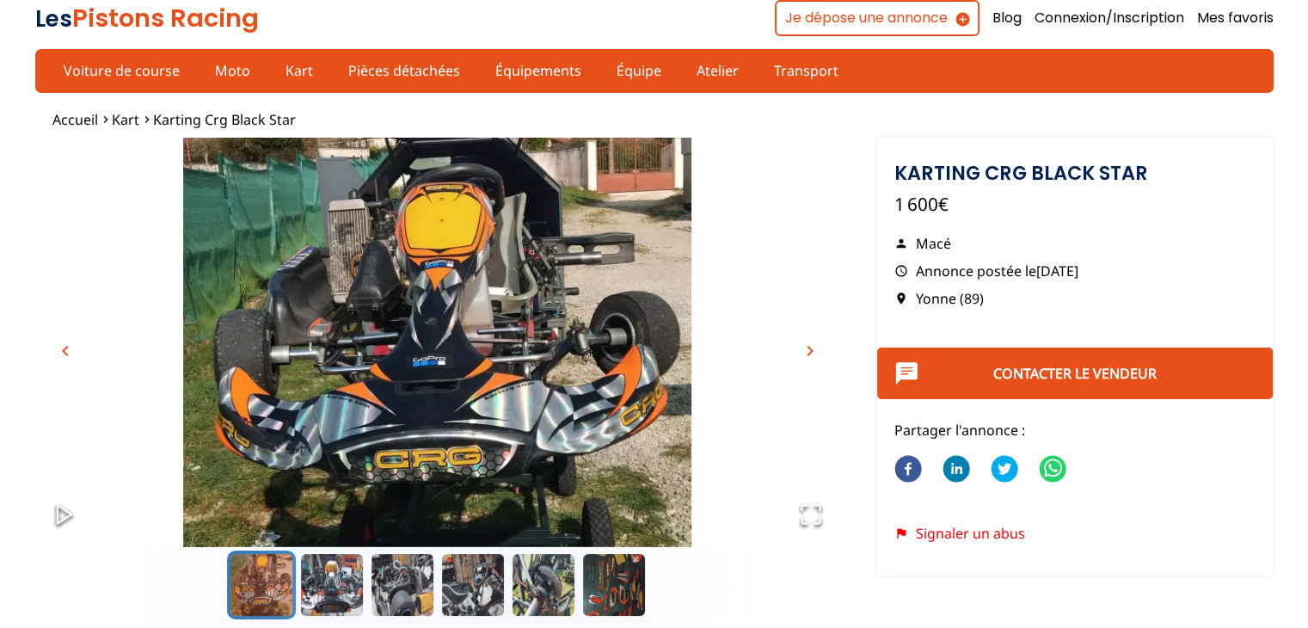
click at [808, 350] on span "chevron_right" at bounding box center [810, 351] width 21 height 21
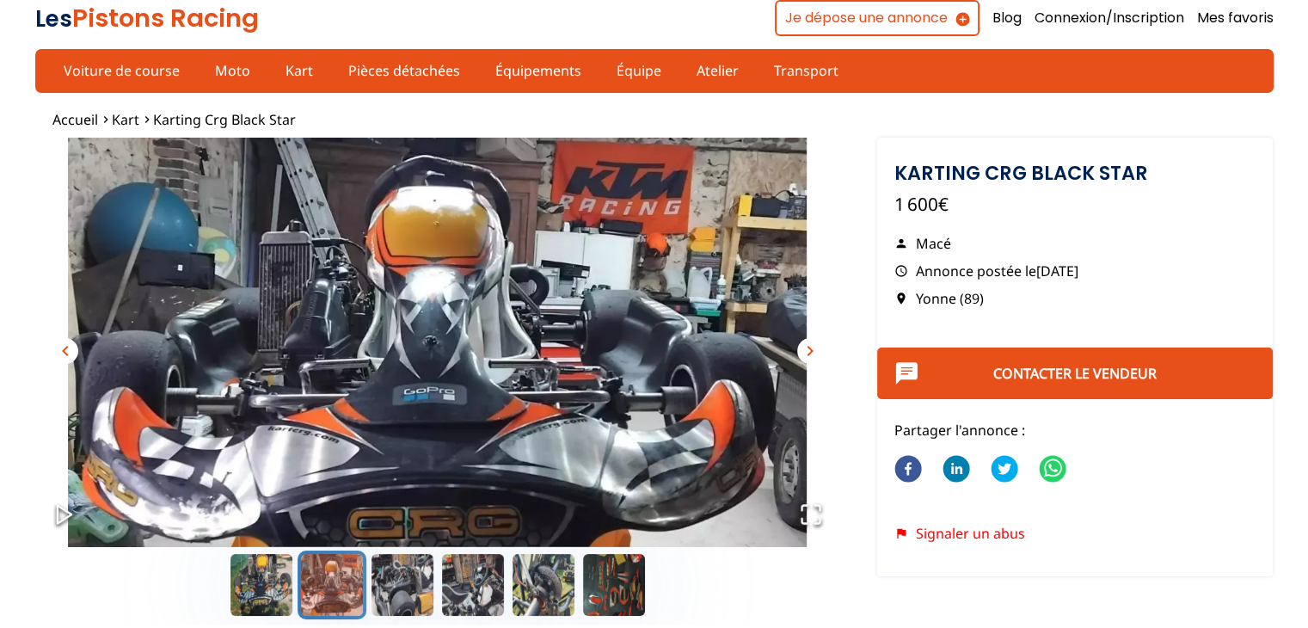
click at [808, 350] on span "chevron_right" at bounding box center [810, 351] width 21 height 21
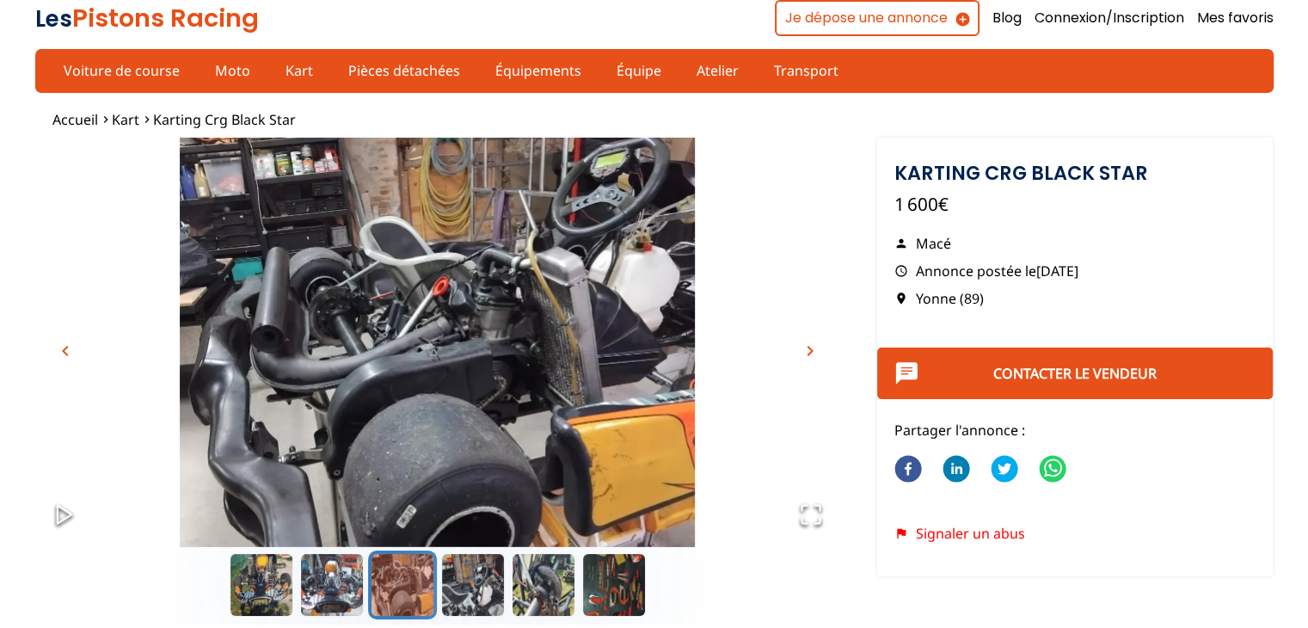
click at [808, 346] on span "chevron_right" at bounding box center [810, 351] width 21 height 21
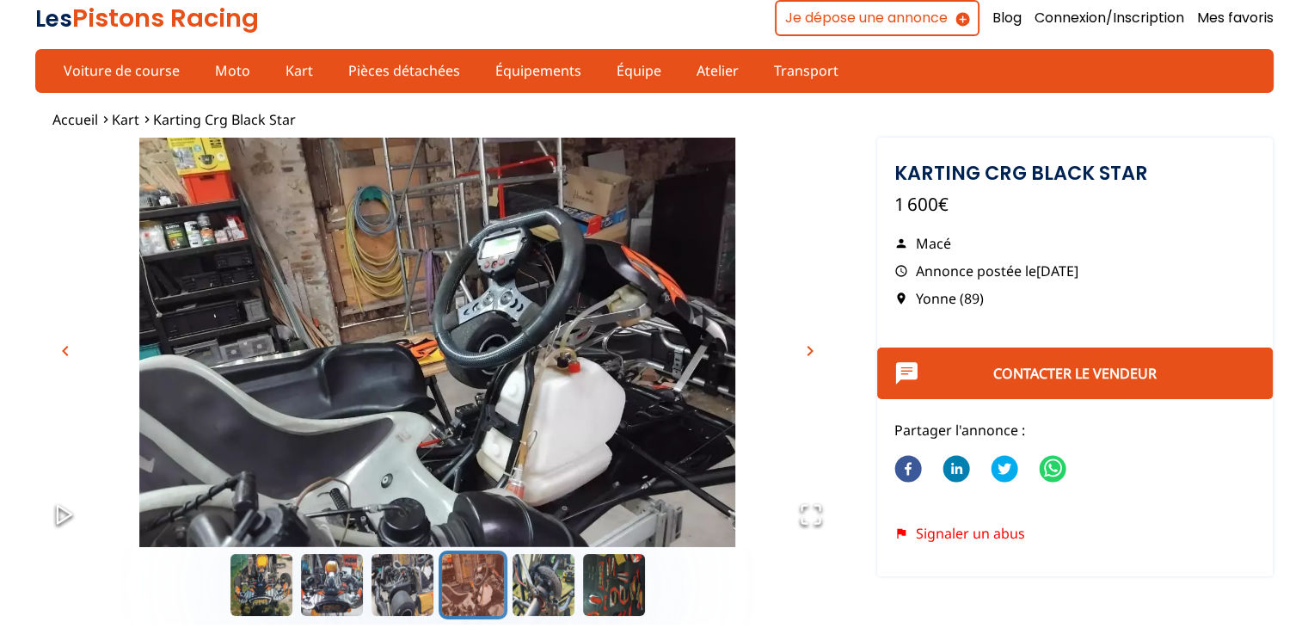
click at [808, 346] on span "chevron_right" at bounding box center [810, 351] width 21 height 21
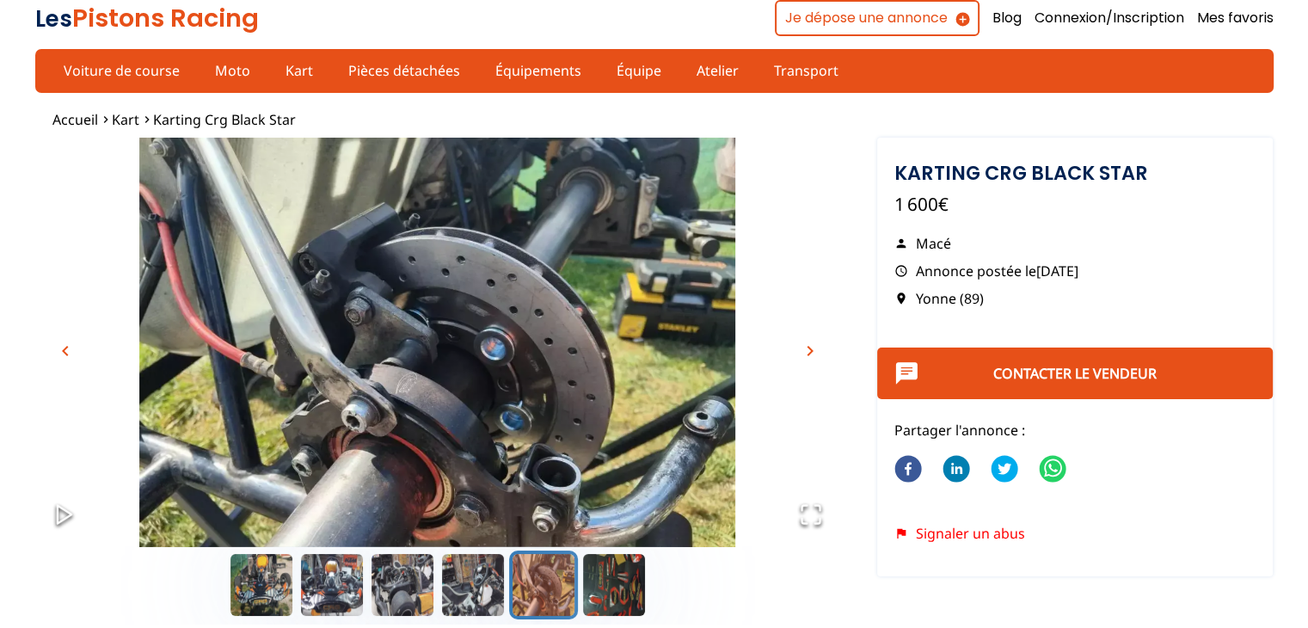
click at [808, 346] on span "chevron_right" at bounding box center [810, 351] width 21 height 21
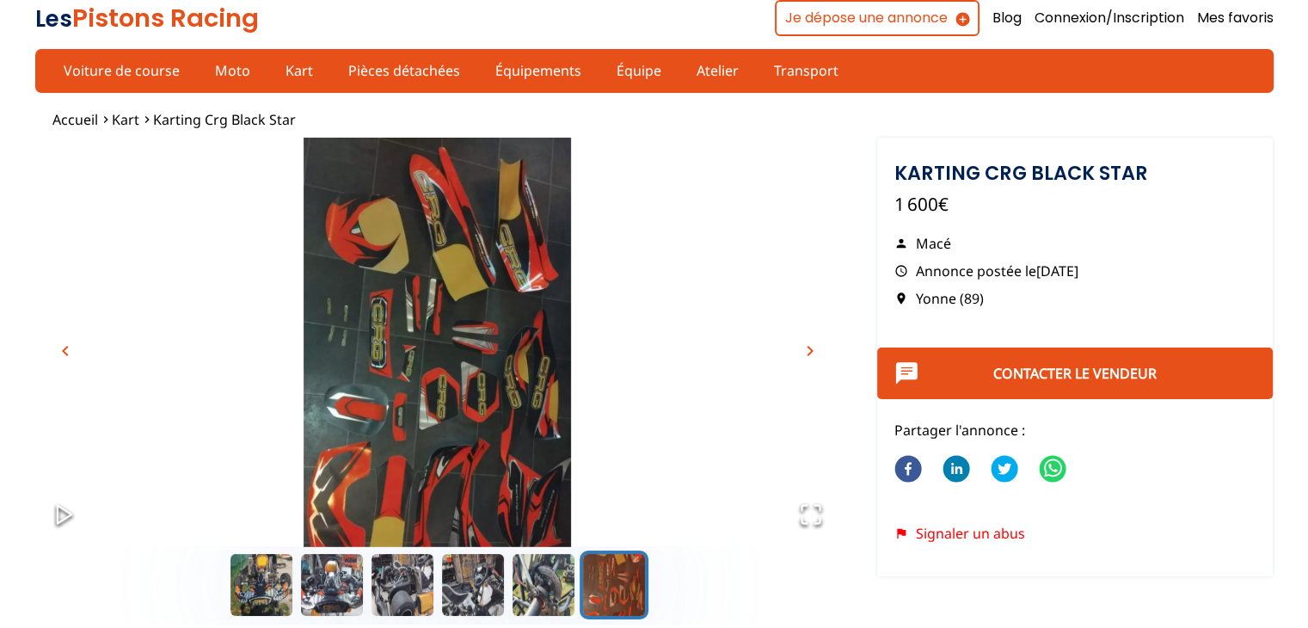
click at [808, 346] on span "chevron_right" at bounding box center [810, 351] width 21 height 21
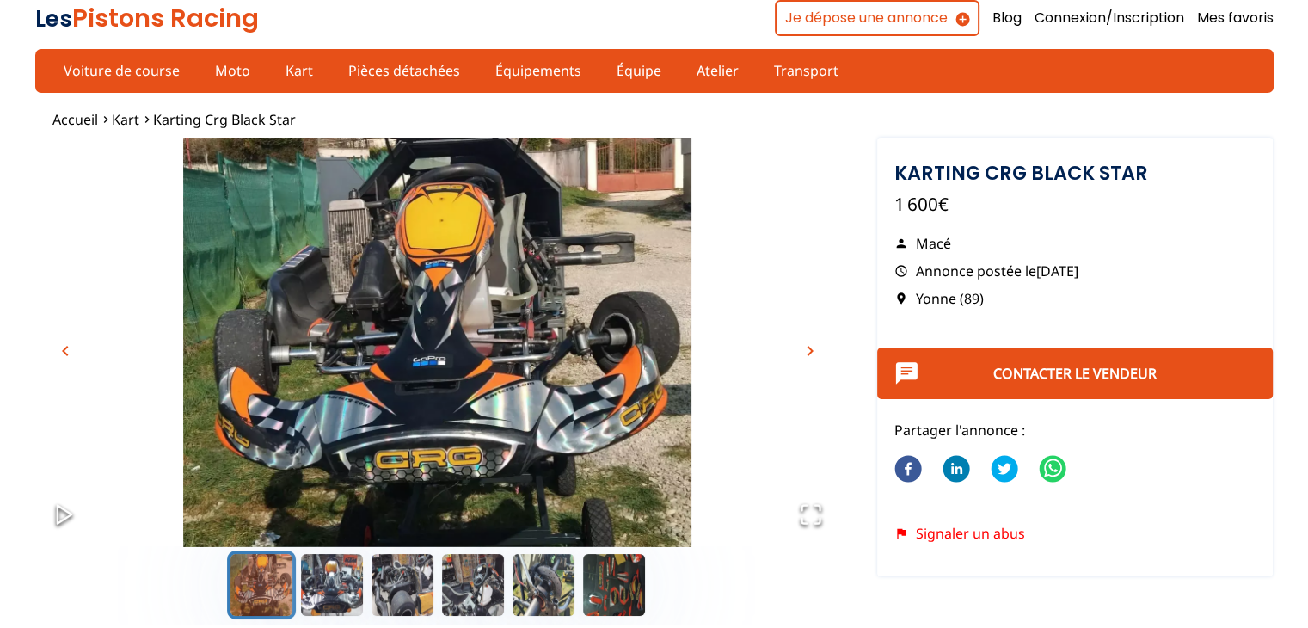
click at [807, 351] on span "chevron_right" at bounding box center [810, 351] width 21 height 21
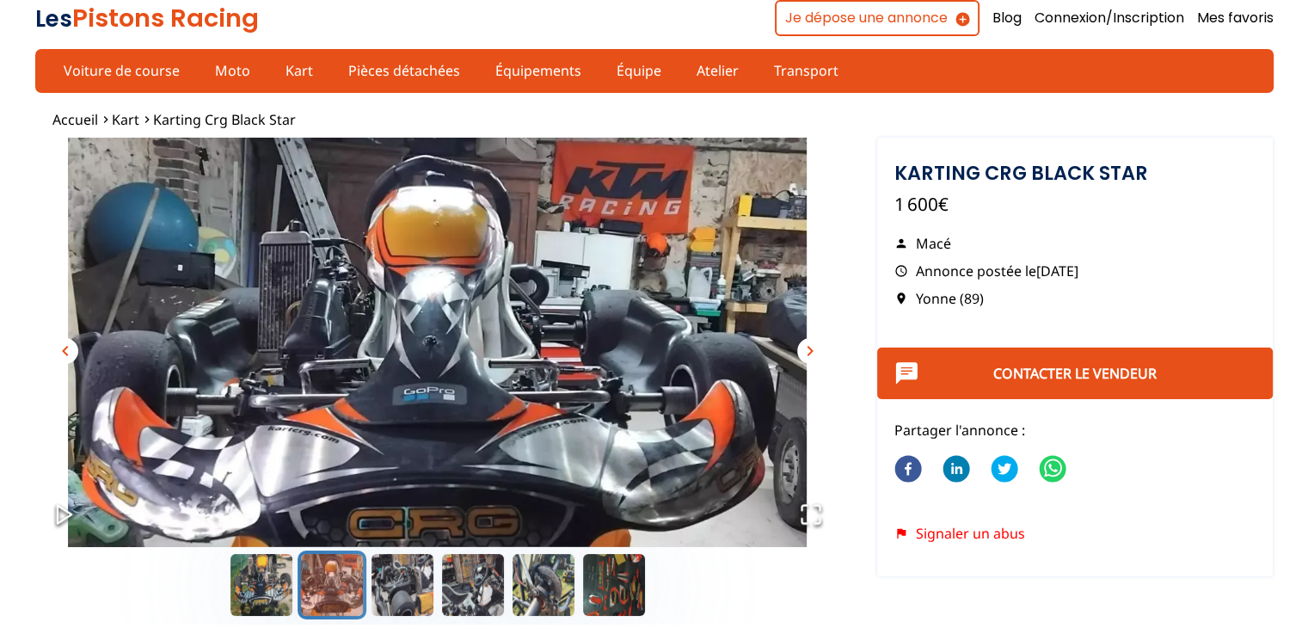
click at [807, 351] on span "chevron_right" at bounding box center [810, 351] width 21 height 21
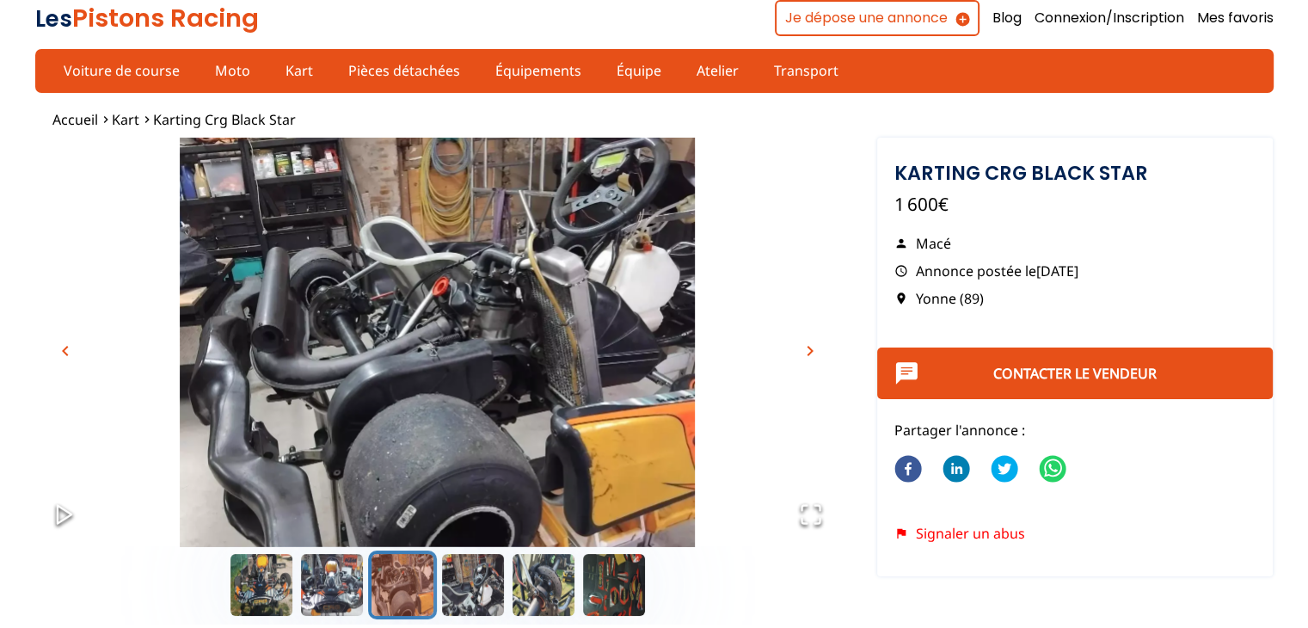
click at [807, 351] on span "chevron_right" at bounding box center [810, 351] width 21 height 21
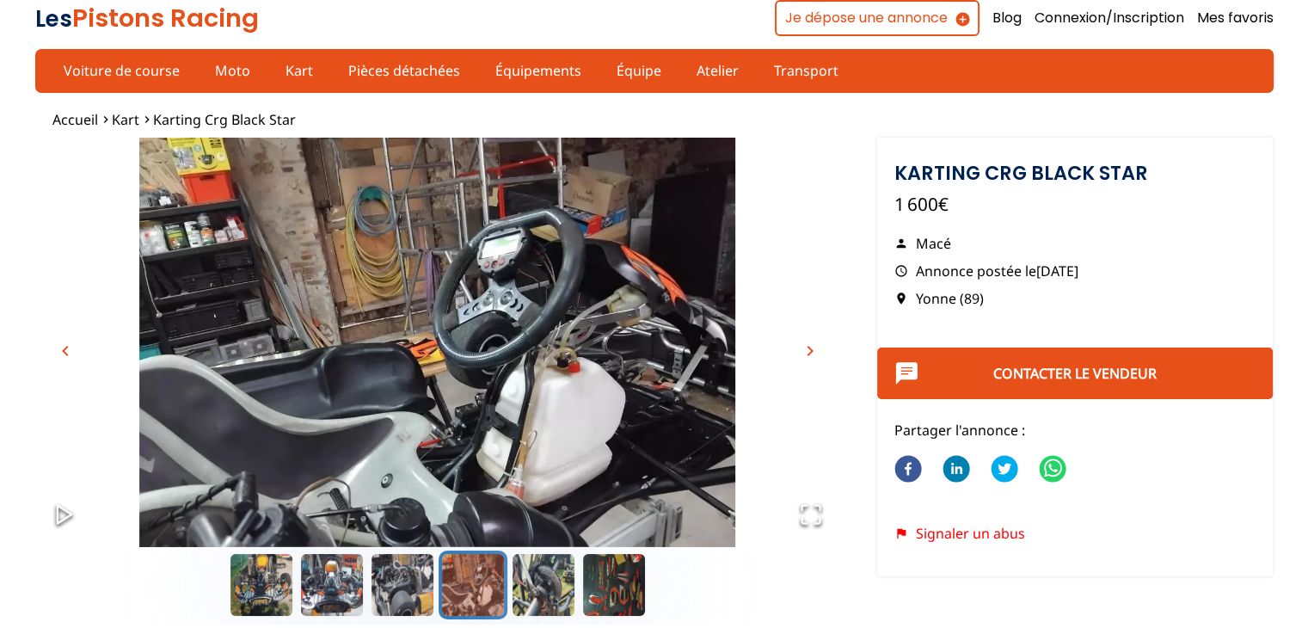
click at [807, 351] on span "chevron_right" at bounding box center [810, 351] width 21 height 21
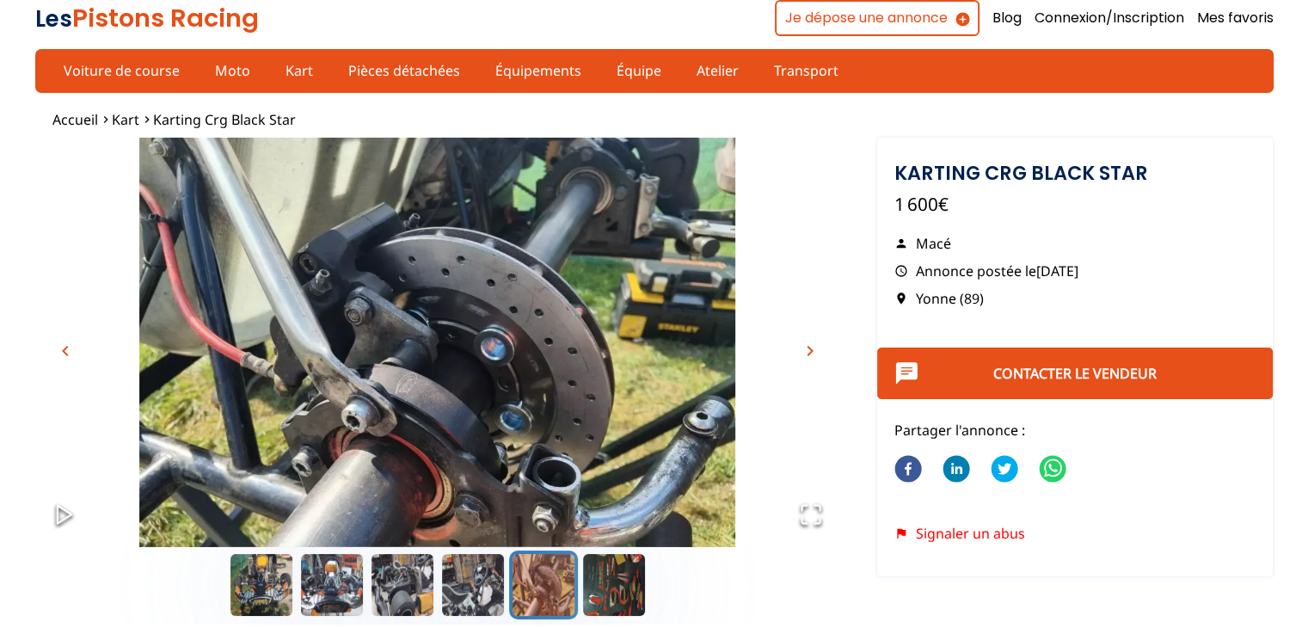
click at [807, 351] on span "chevron_right" at bounding box center [810, 351] width 21 height 21
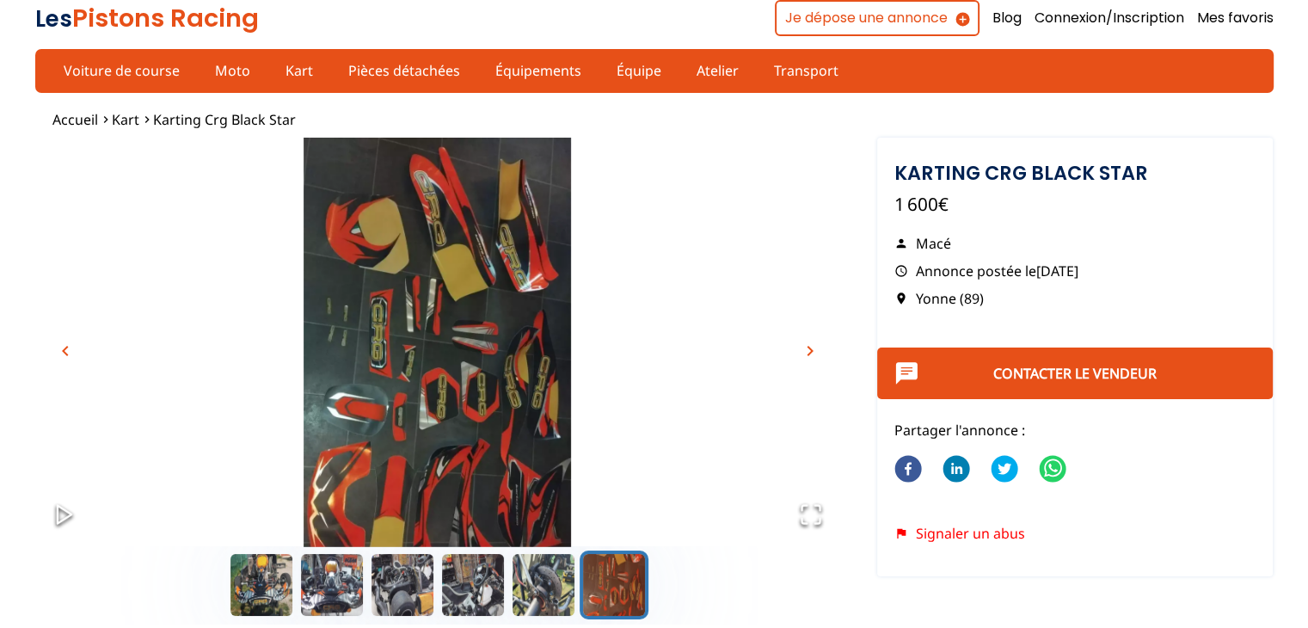
click at [807, 351] on span "chevron_right" at bounding box center [810, 351] width 21 height 21
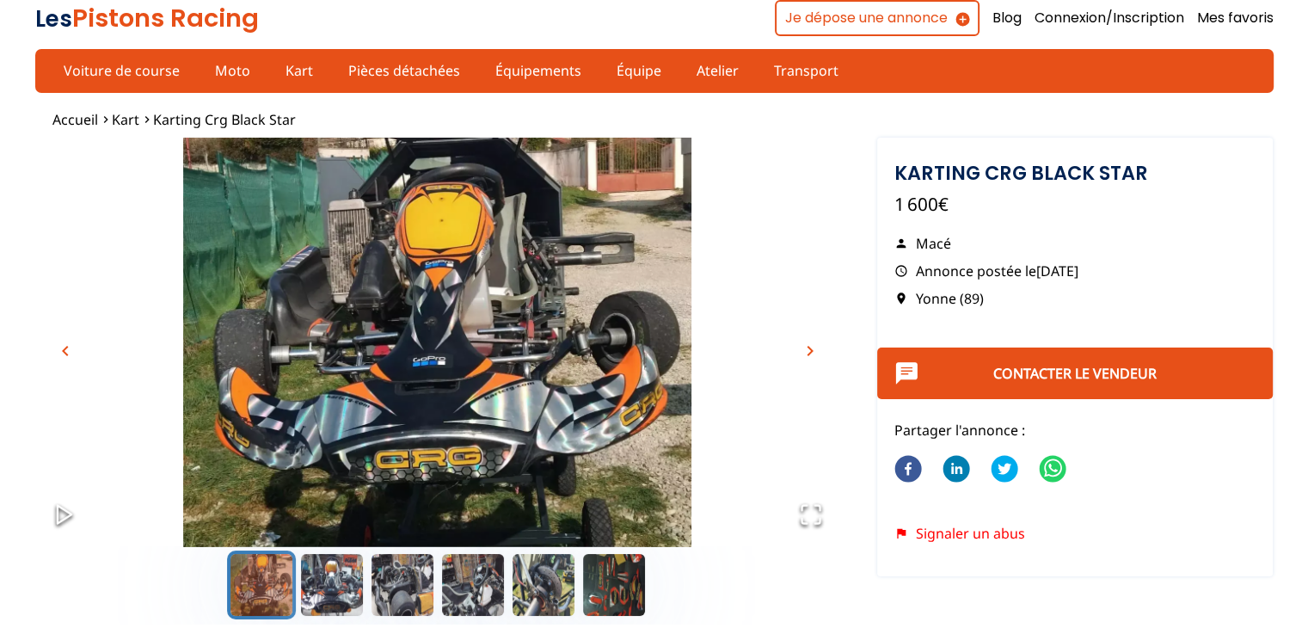
click at [807, 351] on span "chevron_right" at bounding box center [810, 351] width 21 height 21
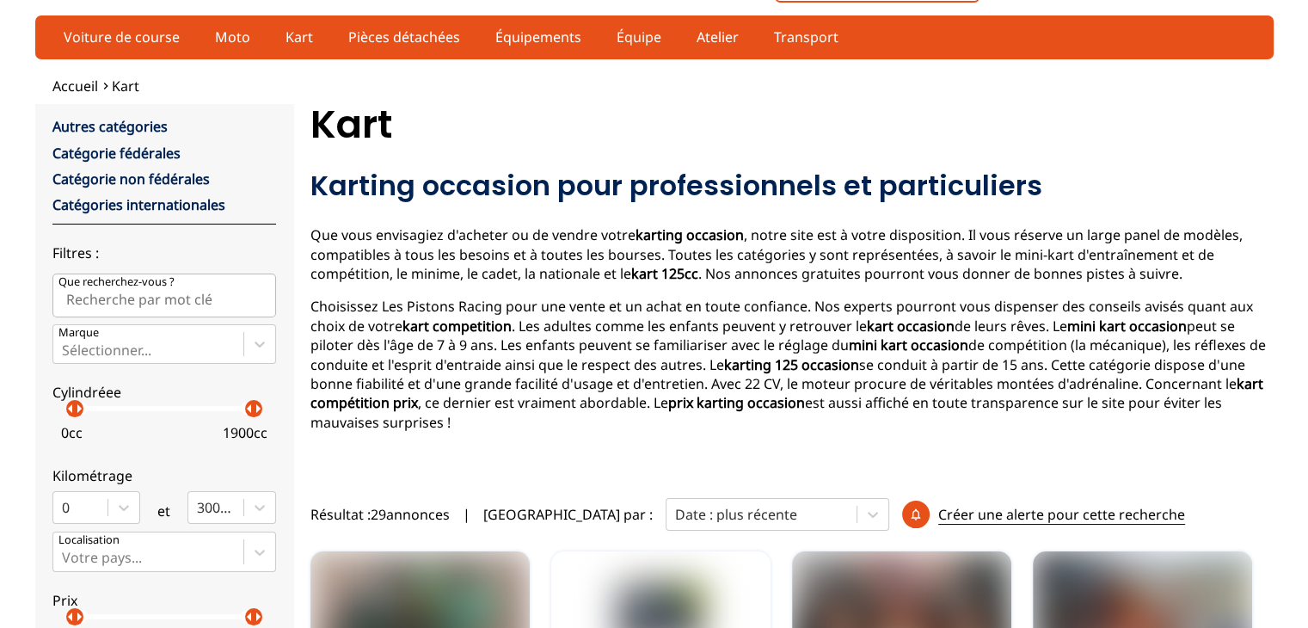
scroll to position [3, 0]
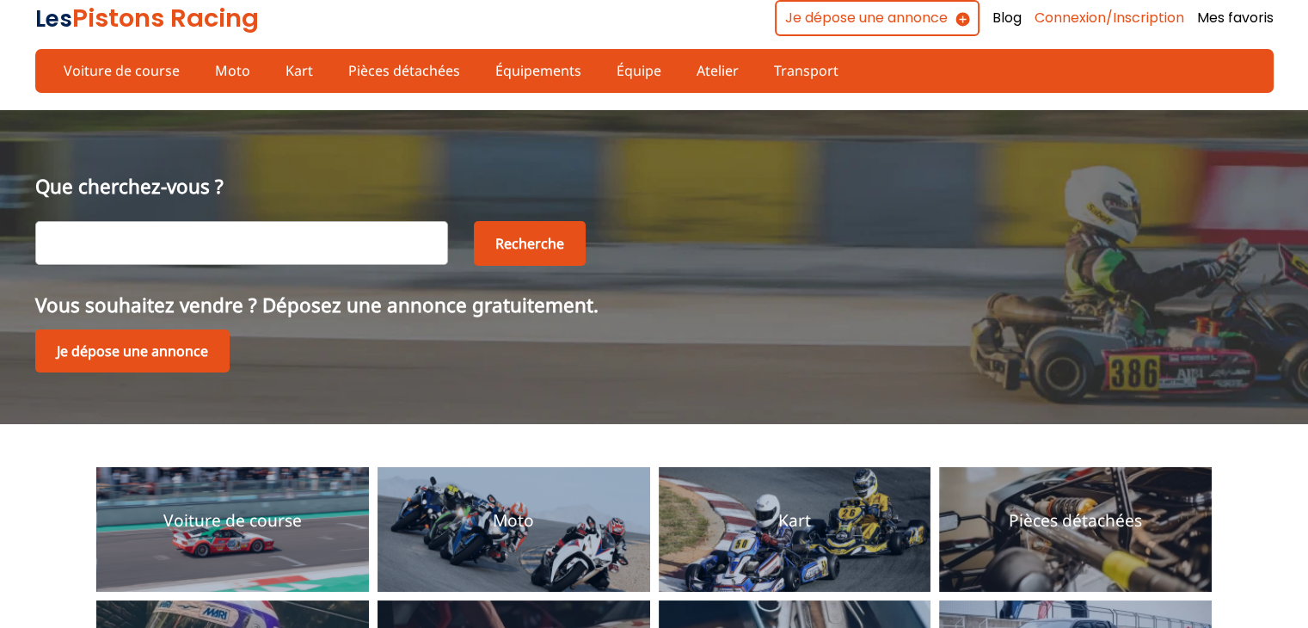
click at [1045, 18] on link "Connexion/Inscription" at bounding box center [1110, 18] width 150 height 19
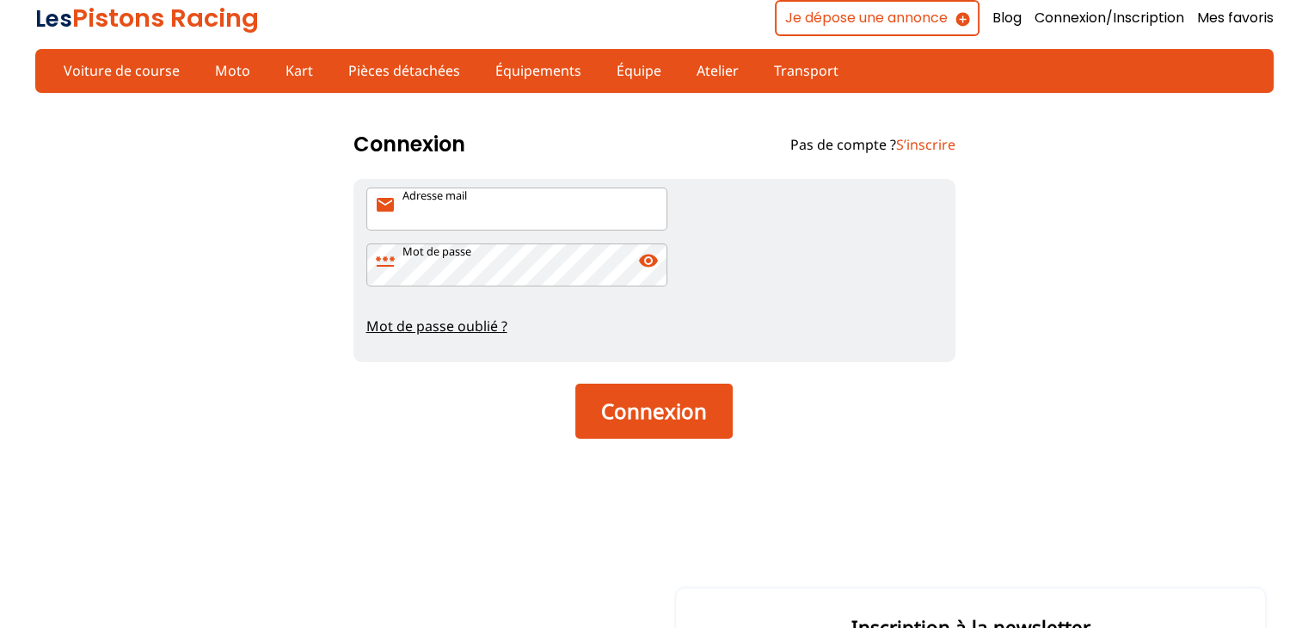
click at [508, 204] on input "Adresse mail mail" at bounding box center [516, 208] width 301 height 43
type input "[EMAIL_ADDRESS][DOMAIN_NAME]"
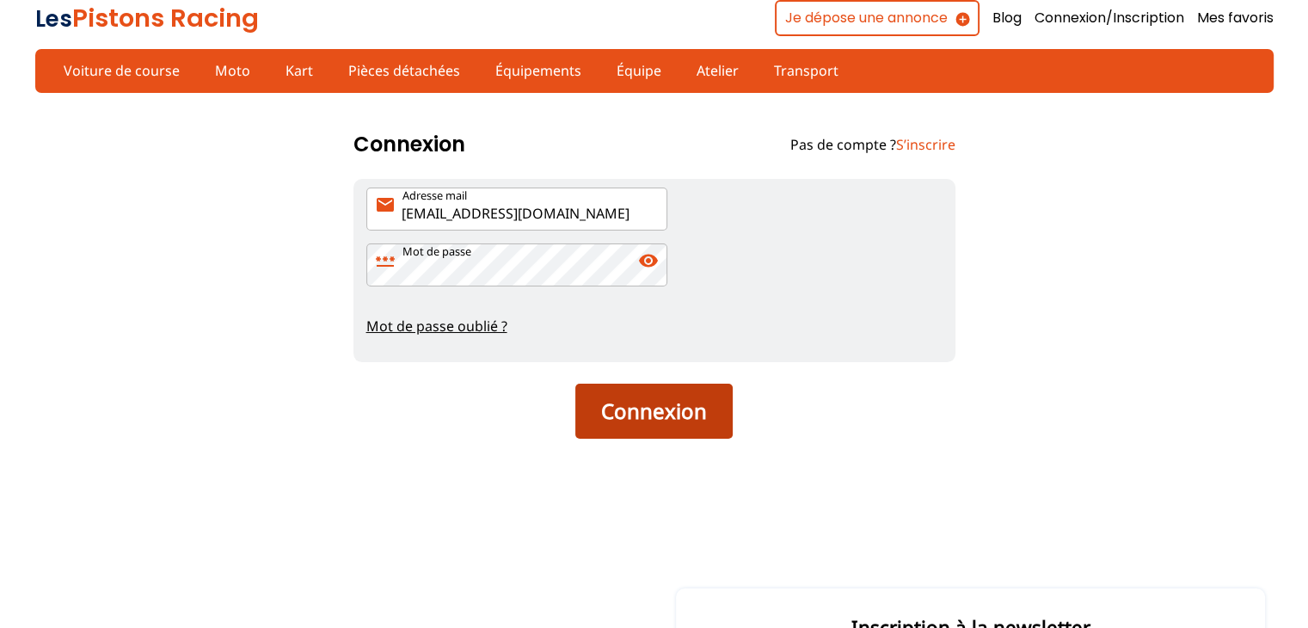
click at [622, 408] on button "Connexion" at bounding box center [653, 411] width 157 height 55
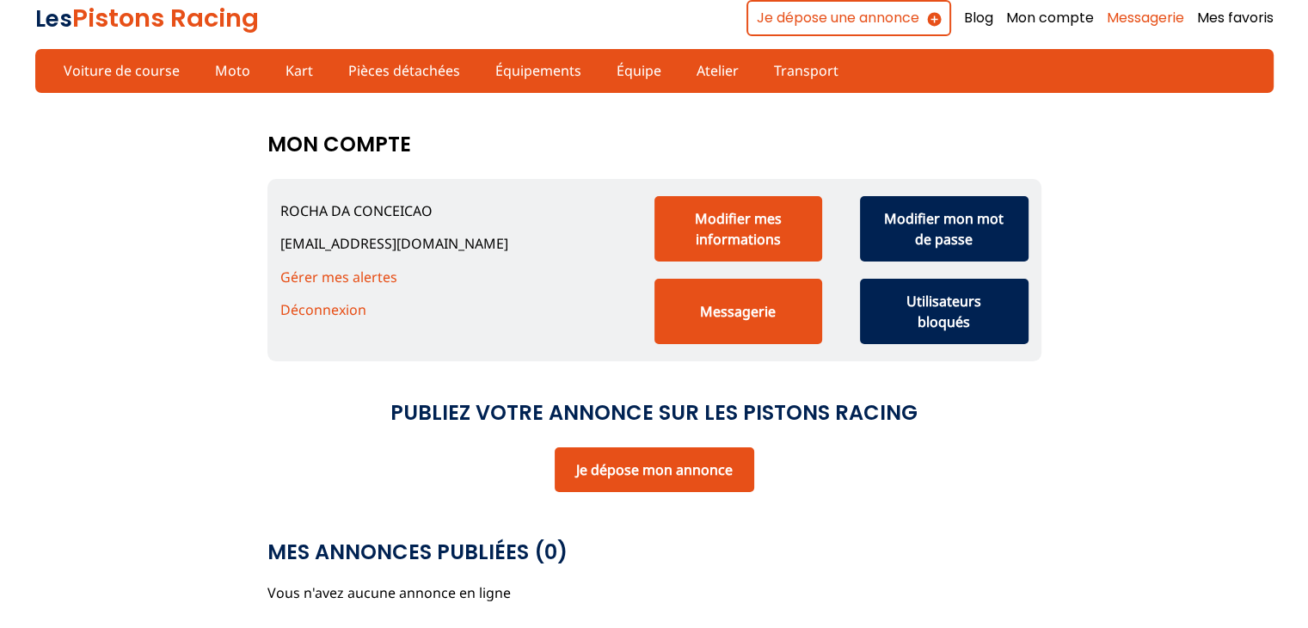
click at [1134, 16] on link "Messagerie" at bounding box center [1145, 18] width 77 height 19
